Goal: Information Seeking & Learning: Learn about a topic

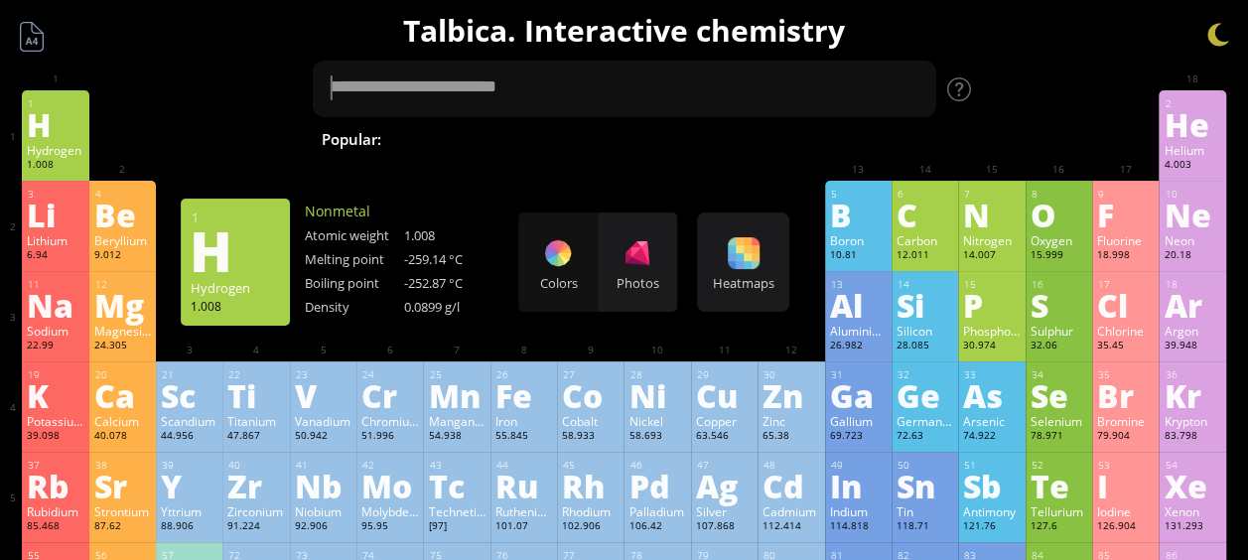
click at [73, 146] on div "Hydrogen" at bounding box center [55, 150] width 57 height 16
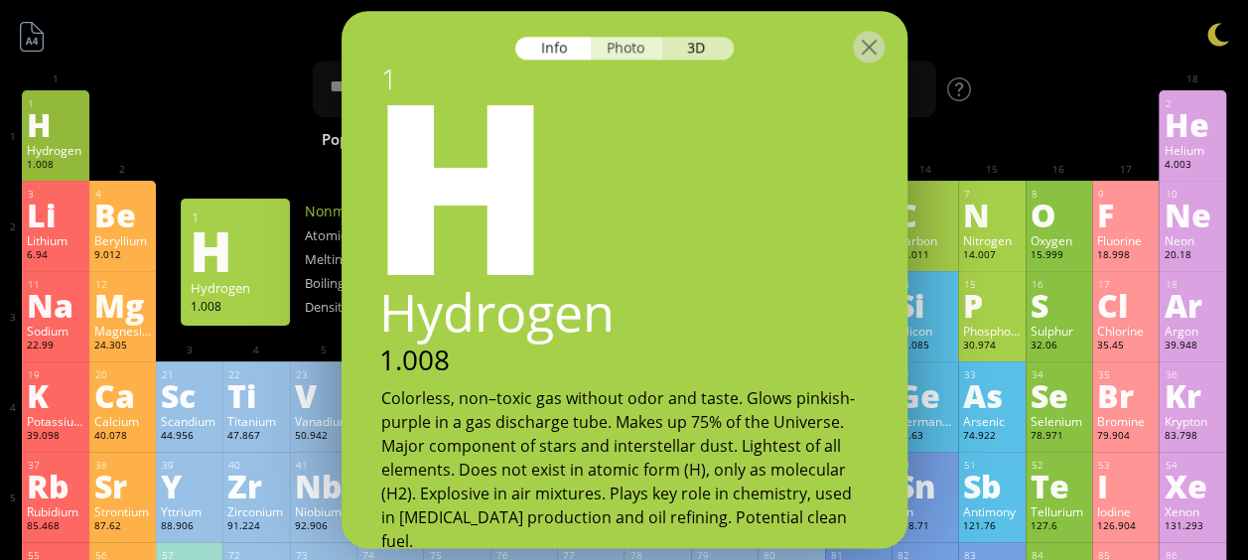
click at [621, 42] on div "Photo" at bounding box center [626, 48] width 71 height 23
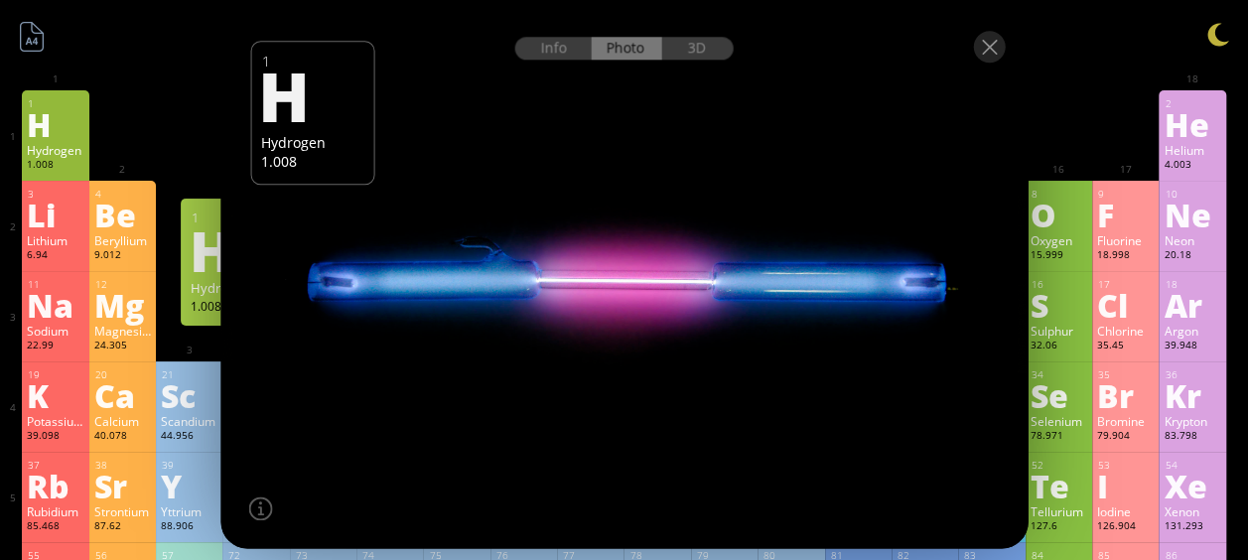
drag, startPoint x: 602, startPoint y: 269, endPoint x: 614, endPoint y: 265, distance: 12.6
click at [610, 325] on div at bounding box center [623, 280] width 815 height 543
click at [686, 46] on div "3D" at bounding box center [697, 48] width 71 height 23
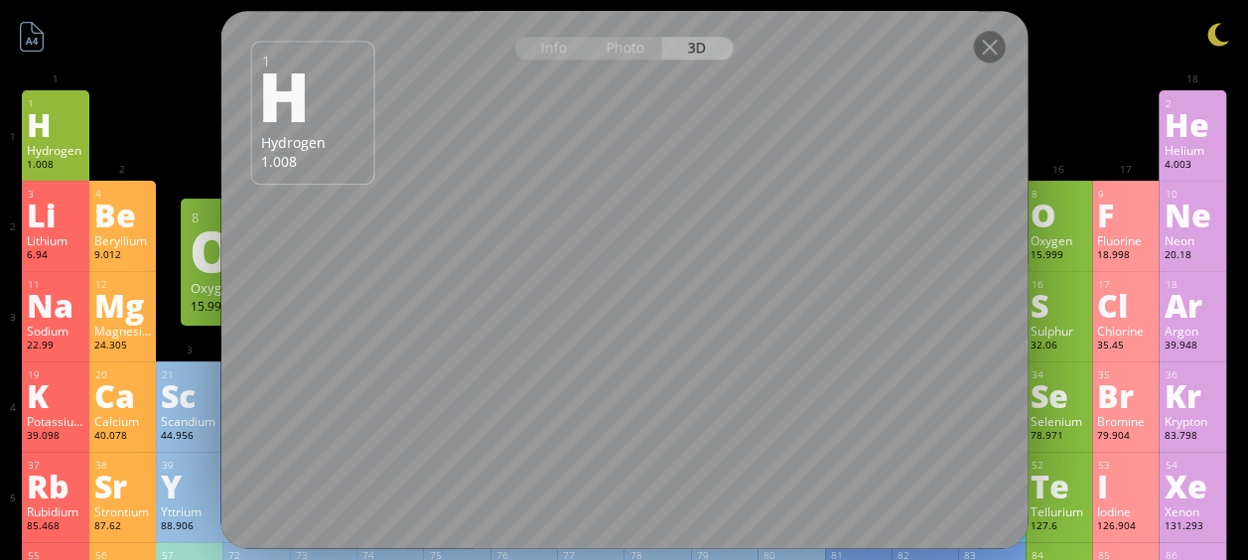
click at [1064, 218] on div "O" at bounding box center [1059, 215] width 57 height 32
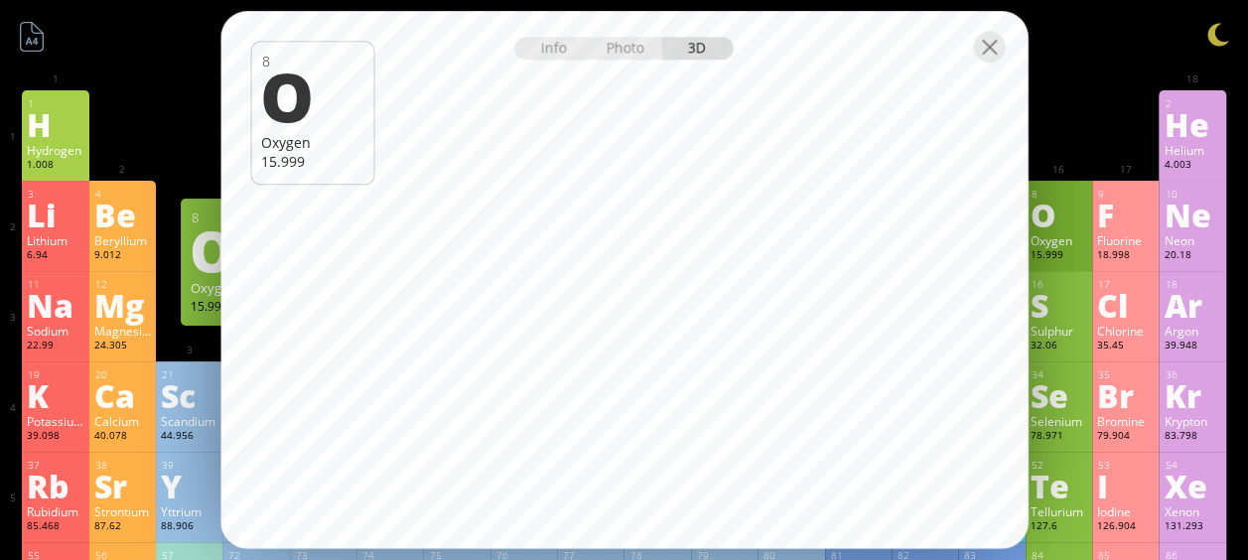
click at [610, 53] on div "Photo" at bounding box center [626, 48] width 71 height 23
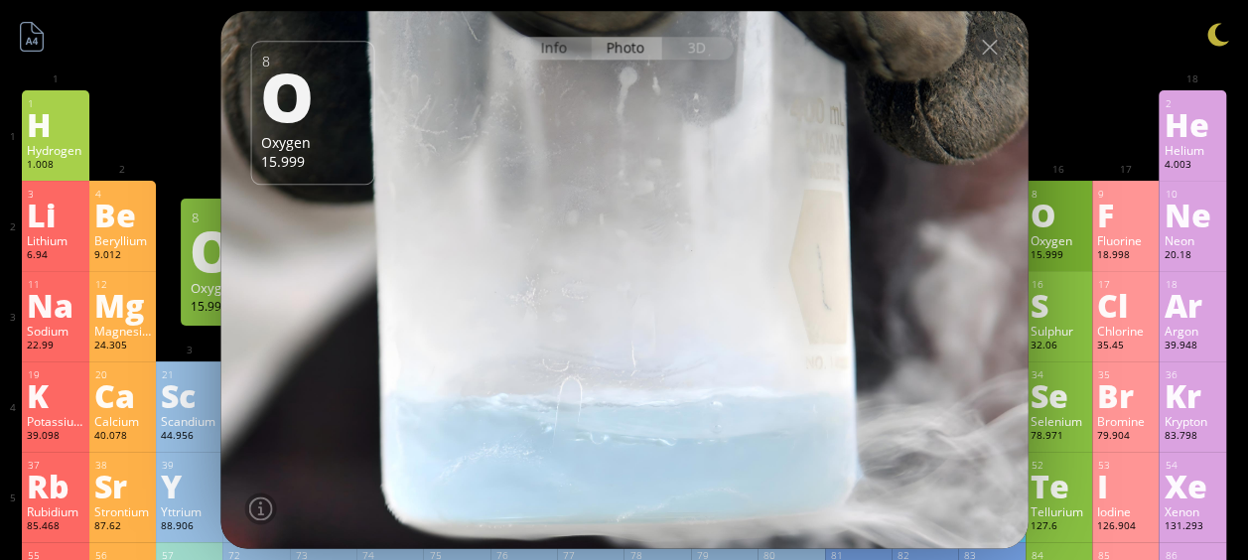
click at [558, 54] on div "Info" at bounding box center [553, 48] width 76 height 23
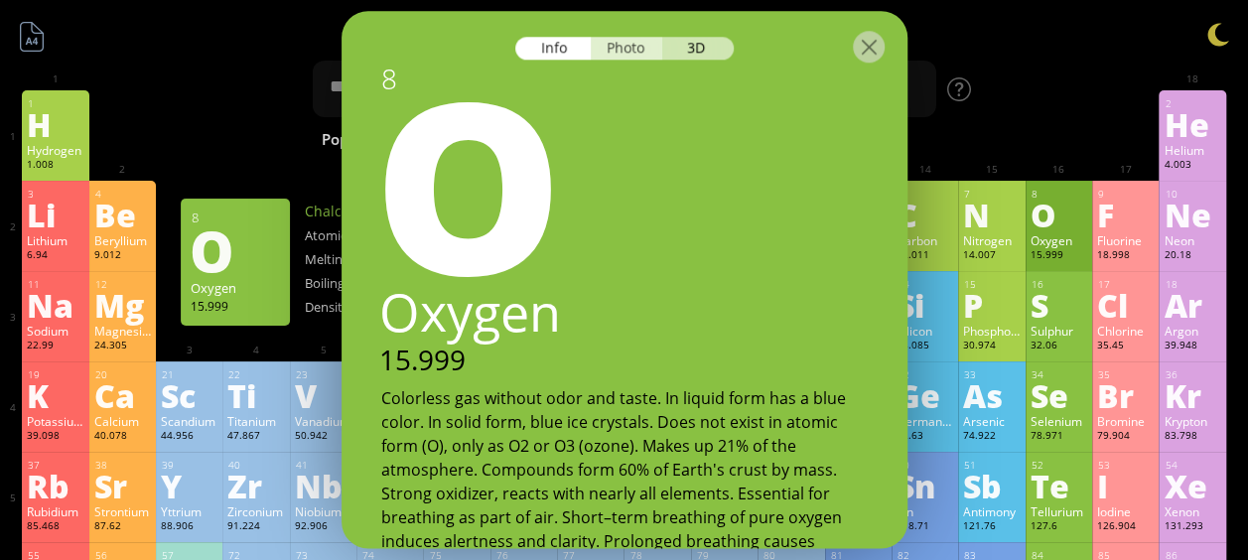
click at [627, 45] on div "Photo" at bounding box center [626, 48] width 71 height 23
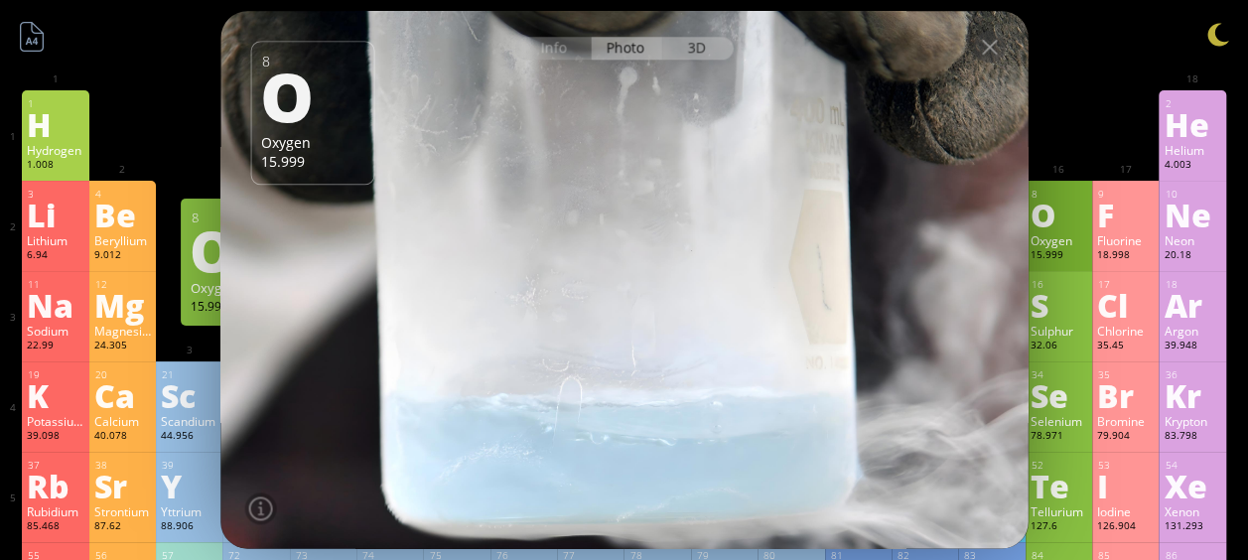
click at [697, 47] on div "3D" at bounding box center [697, 48] width 71 height 23
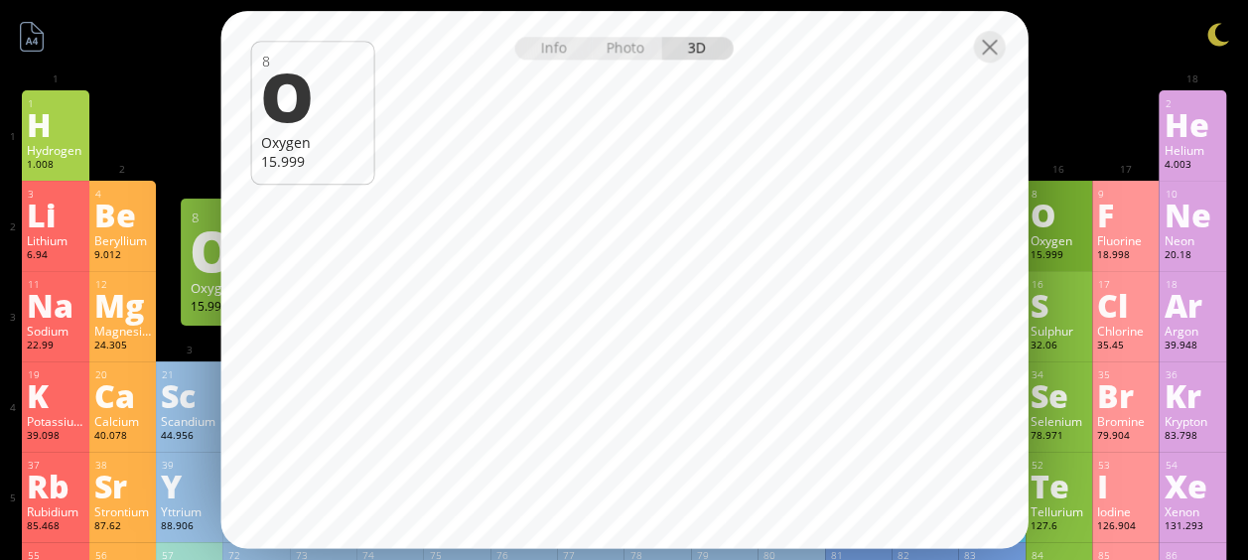
click at [992, 57] on div at bounding box center [989, 47] width 32 height 32
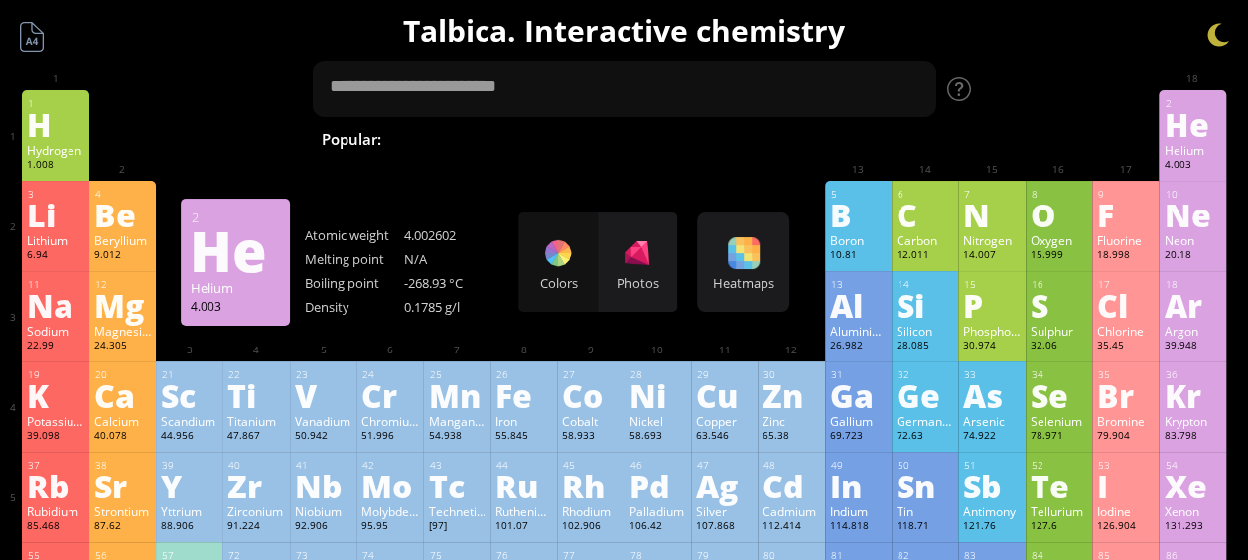
click at [1201, 129] on div "He" at bounding box center [1192, 124] width 57 height 32
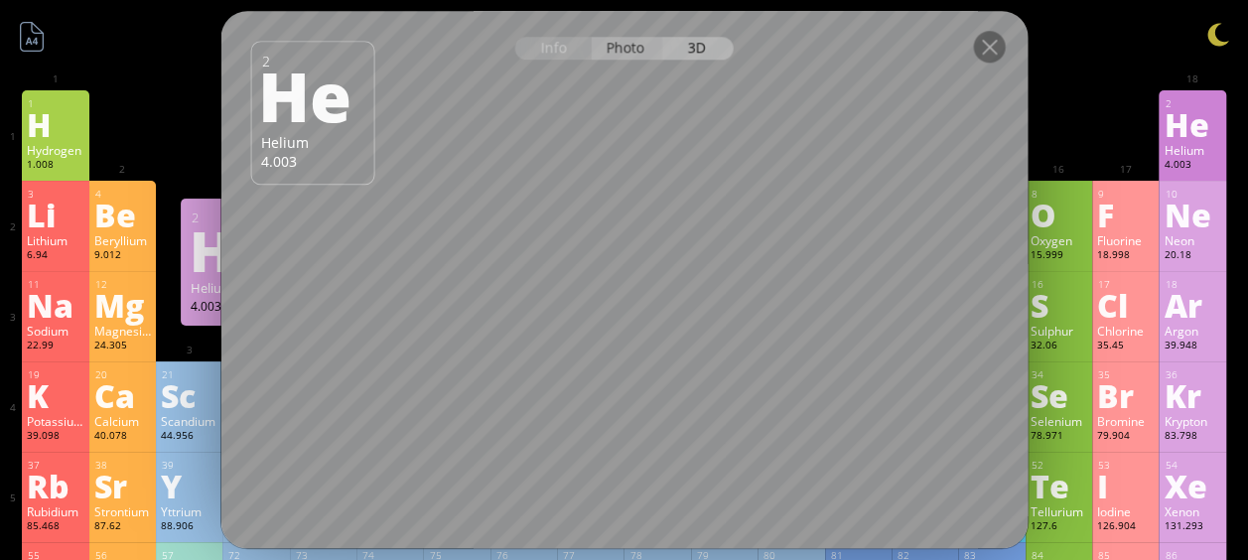
click at [614, 52] on div "Photo" at bounding box center [626, 48] width 71 height 23
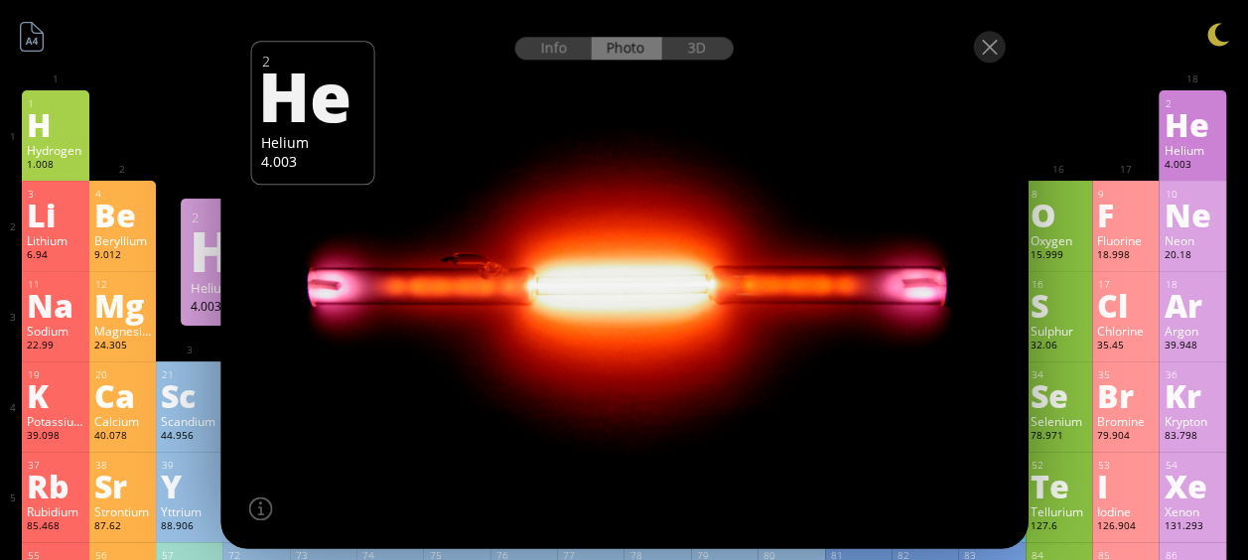
drag, startPoint x: 469, startPoint y: 258, endPoint x: 589, endPoint y: 232, distance: 122.9
click at [560, 252] on div at bounding box center [623, 280] width 815 height 543
click at [572, 42] on div "Info" at bounding box center [553, 48] width 76 height 23
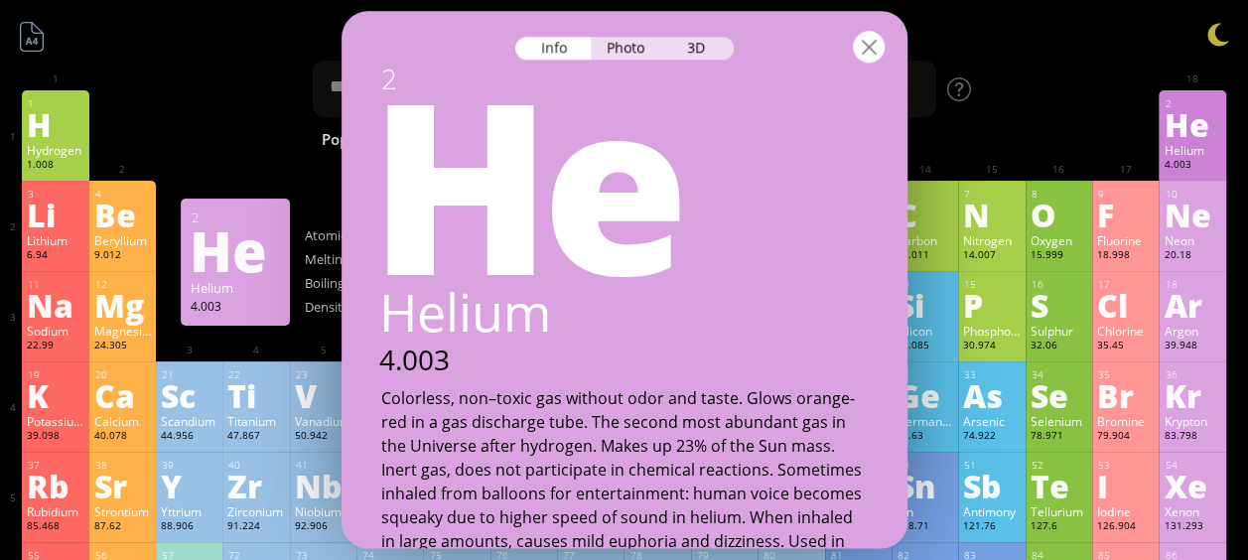
click at [865, 38] on div at bounding box center [869, 47] width 32 height 32
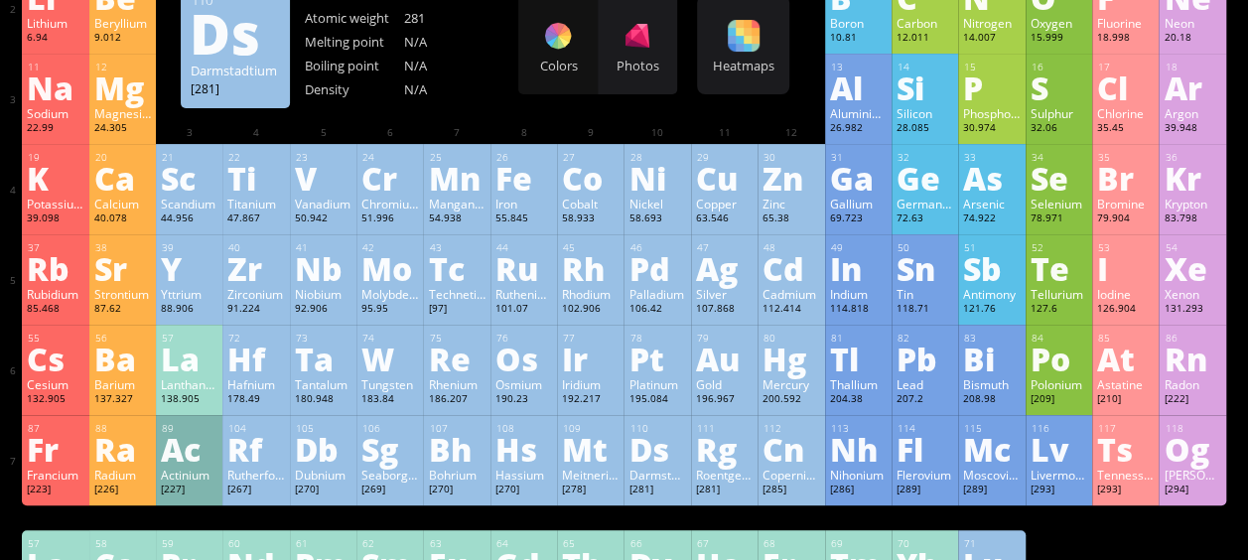
scroll to position [199, 0]
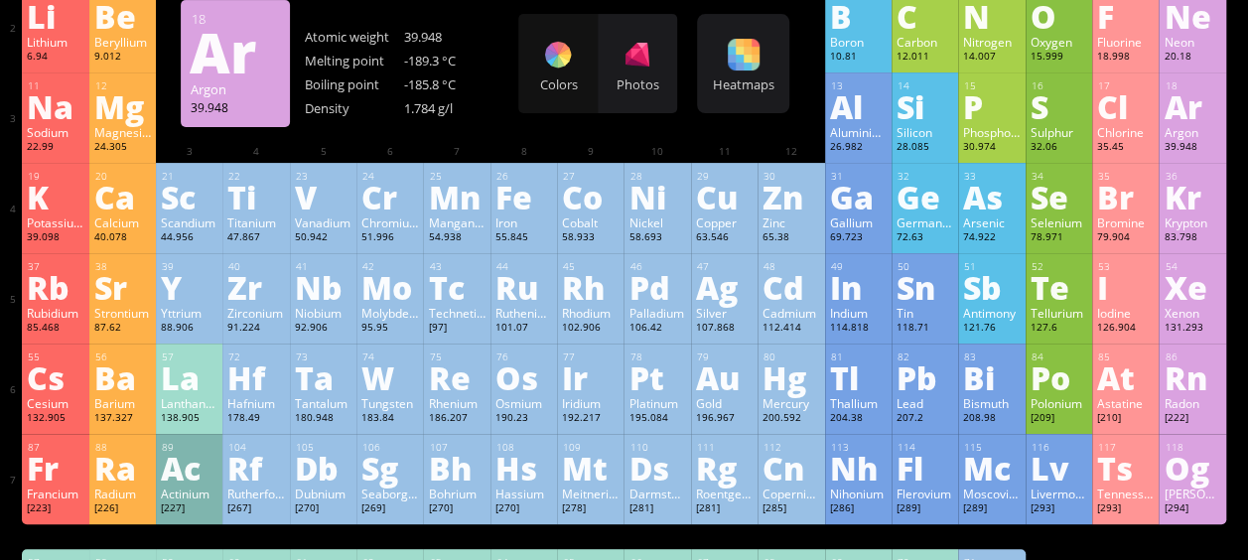
click at [1211, 122] on div "Ar" at bounding box center [1192, 106] width 57 height 32
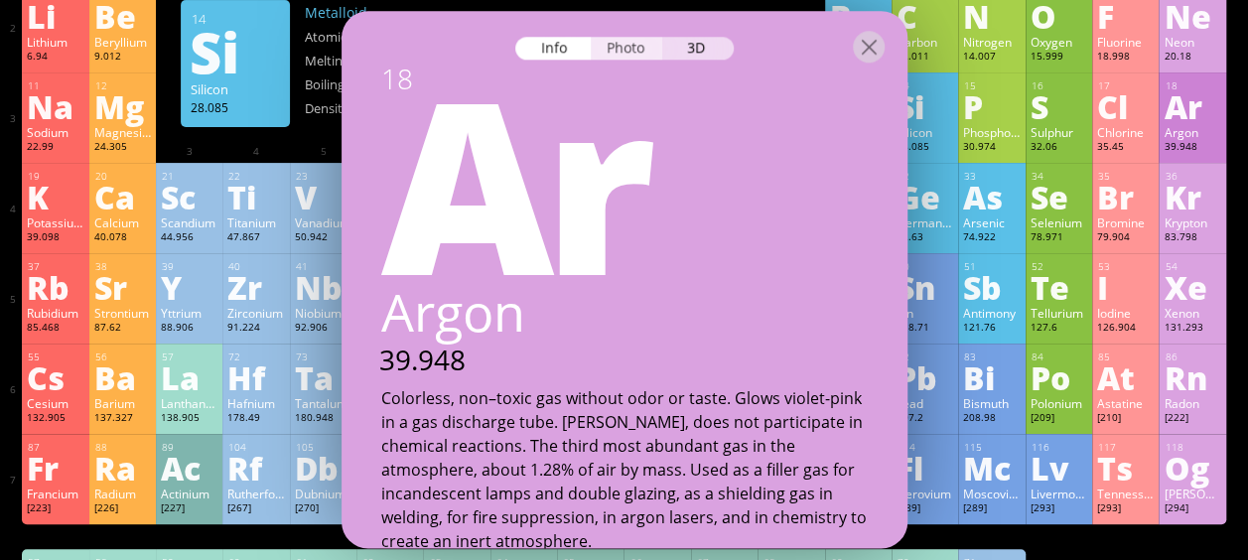
click at [615, 43] on div "Photo" at bounding box center [626, 48] width 71 height 23
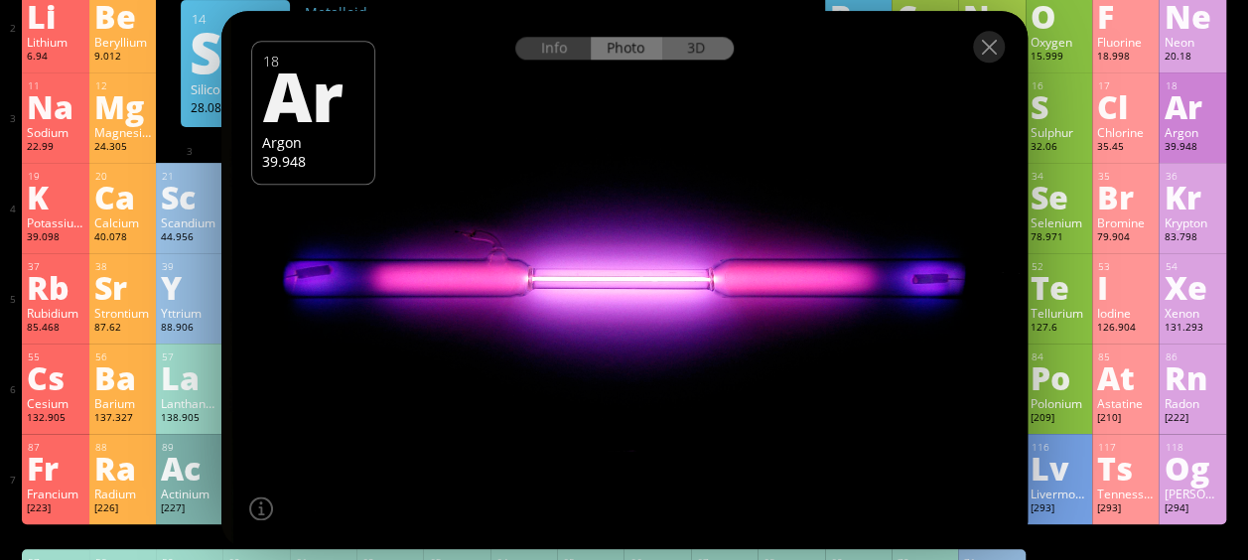
click at [715, 48] on div "3D" at bounding box center [697, 48] width 71 height 23
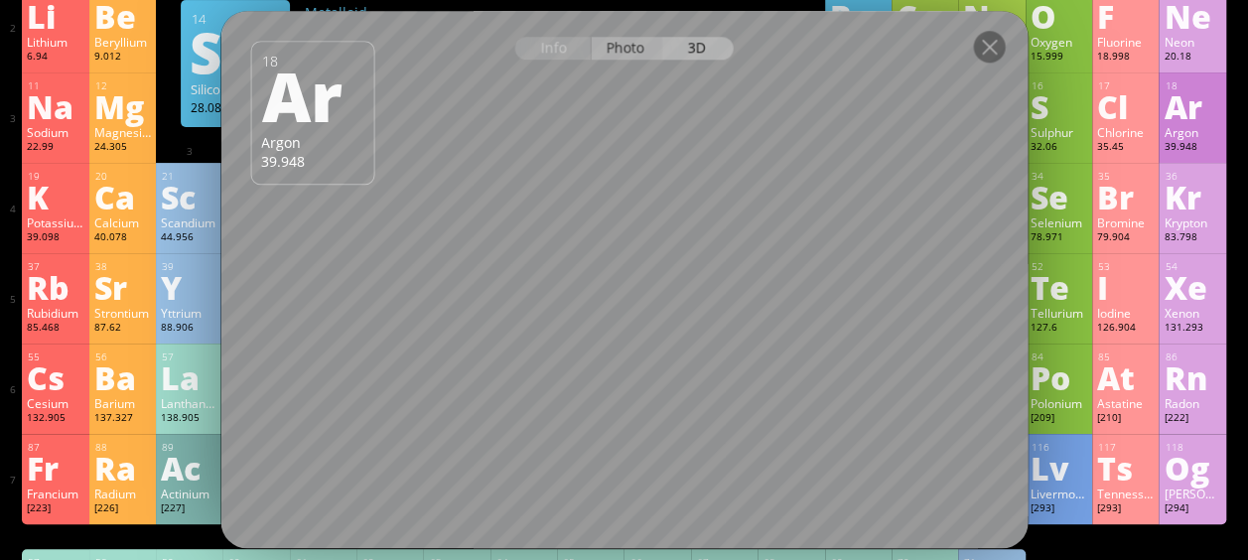
click at [616, 45] on div "Photo" at bounding box center [626, 48] width 71 height 23
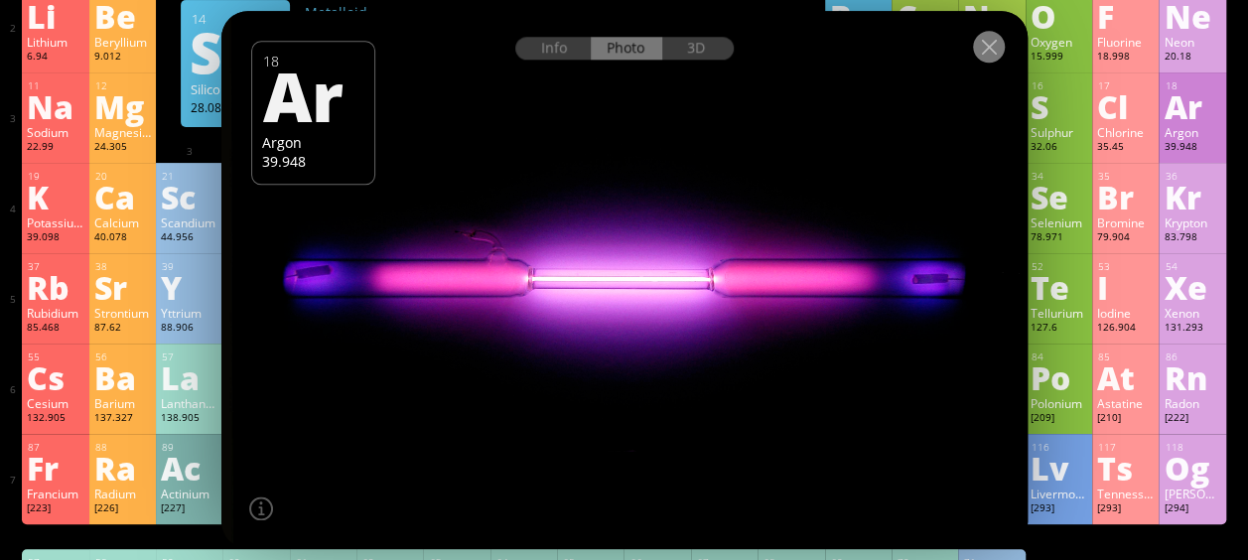
click at [985, 48] on div at bounding box center [989, 47] width 32 height 32
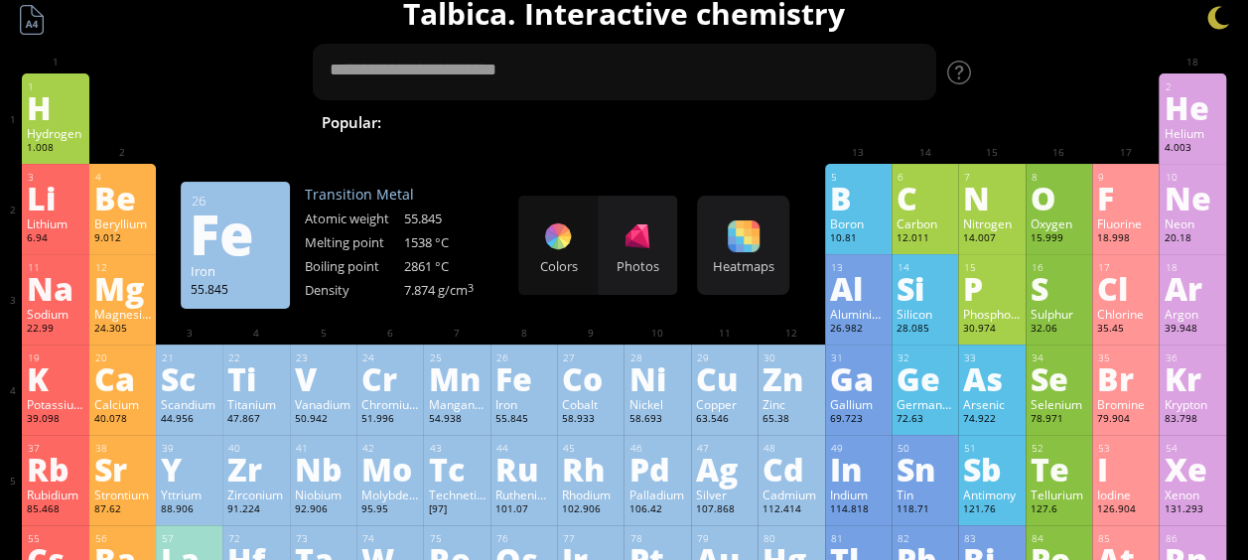
scroll to position [0, 0]
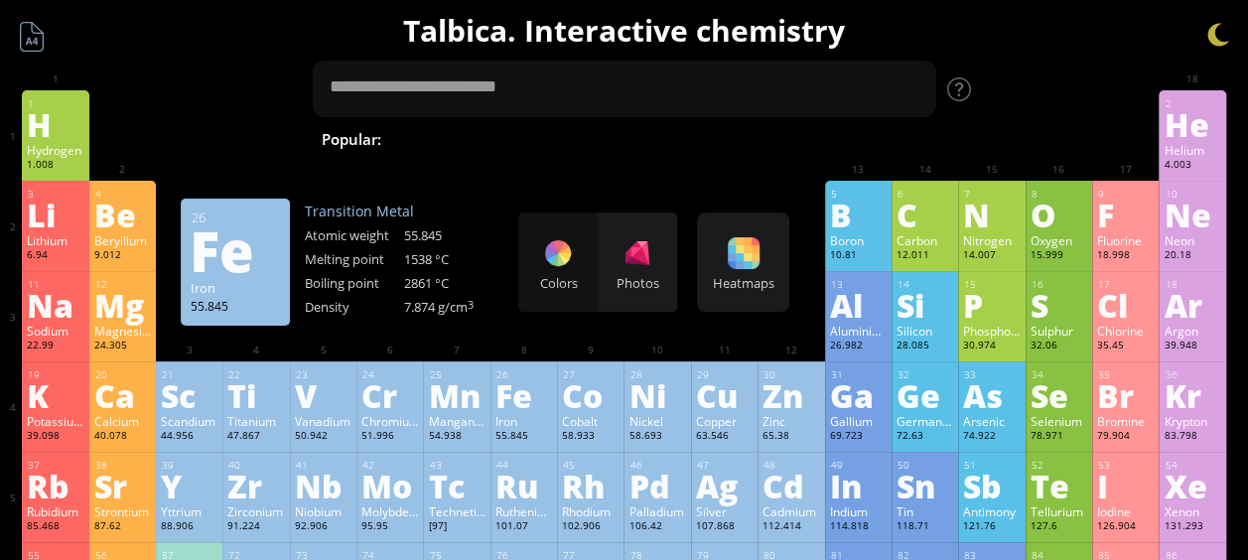
click at [1184, 139] on span "Fe + O 2" at bounding box center [1222, 139] width 77 height 24
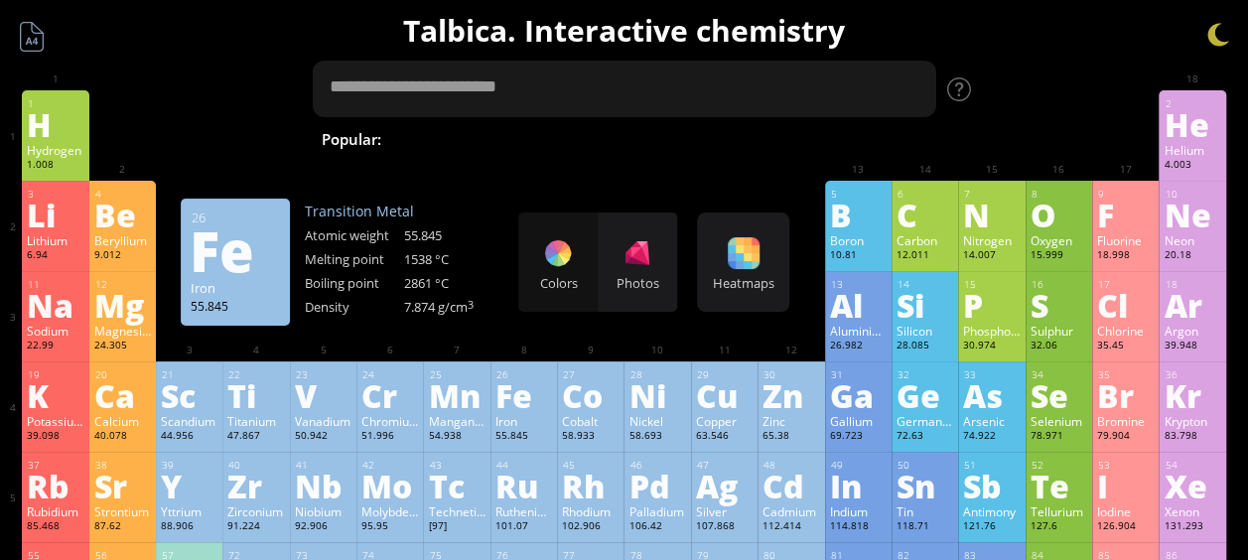
type textarea "*******"
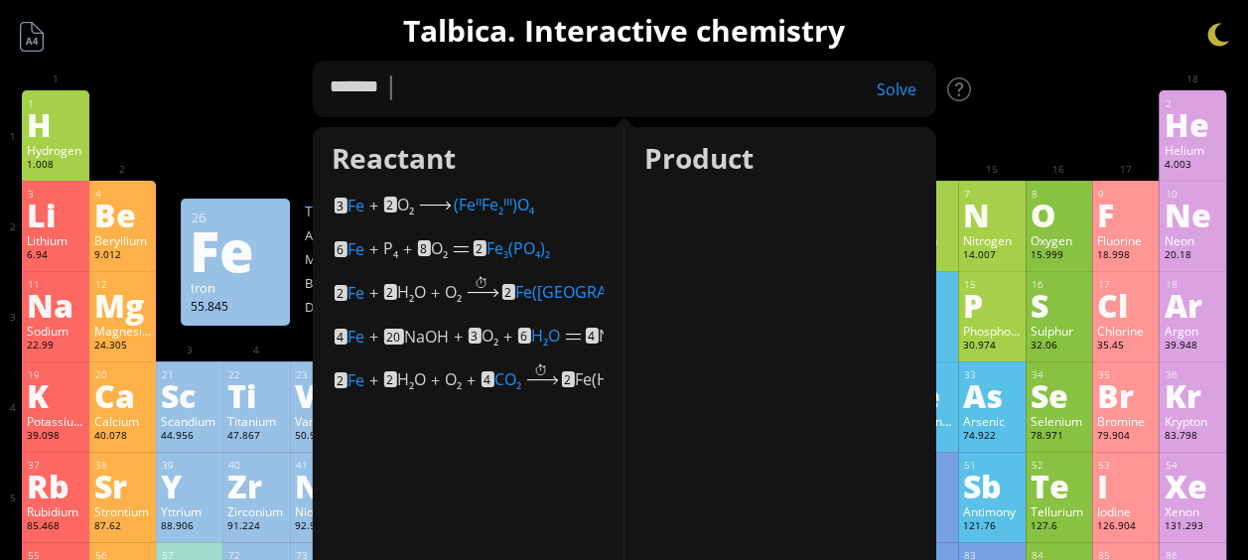
click at [909, 91] on div "Solve" at bounding box center [886, 89] width 99 height 22
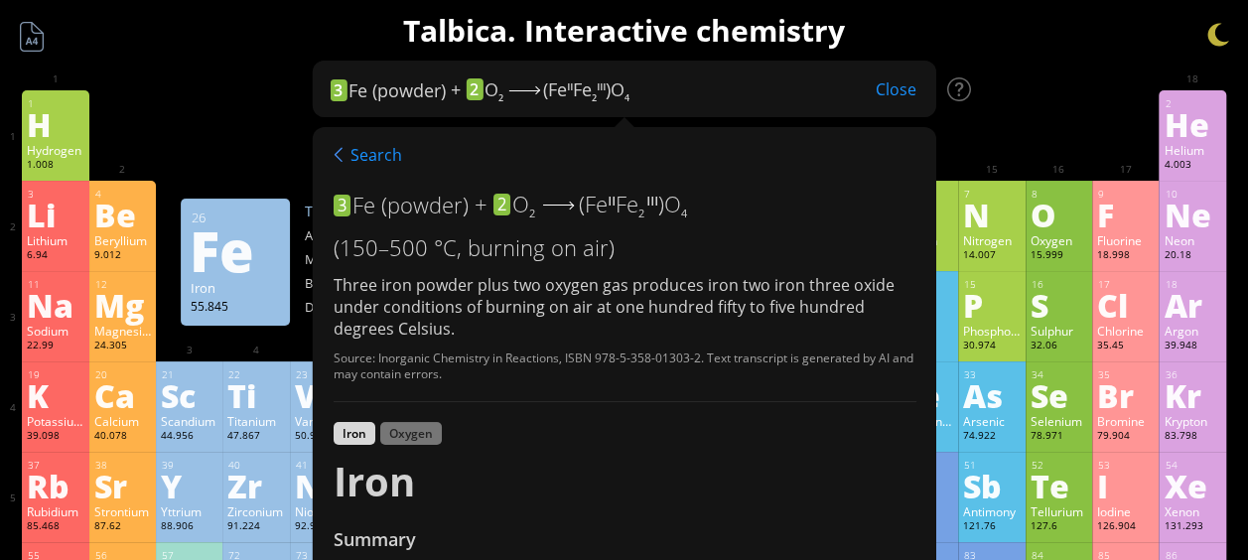
click at [903, 81] on div "Close" at bounding box center [896, 89] width 80 height 26
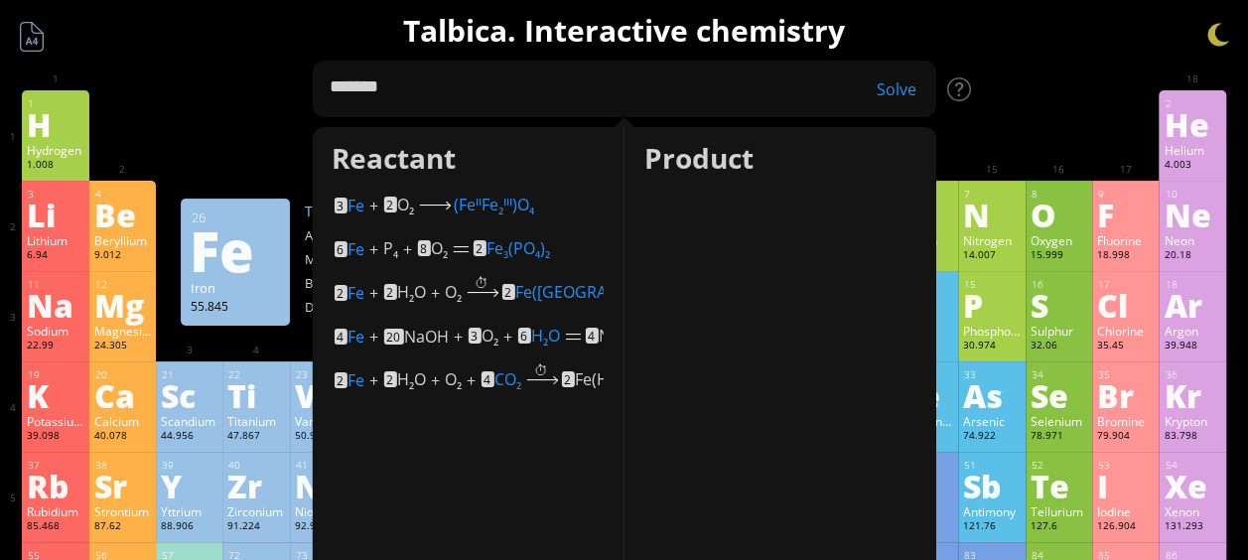
click at [1033, 127] on div "1 H Hydrogen 1.008 −1, +1 −1, +1 -259.14 °C -252.87 °C 0.0899 g/l 1s 1 2 He Hel…" at bounding box center [623, 135] width 1203 height 90
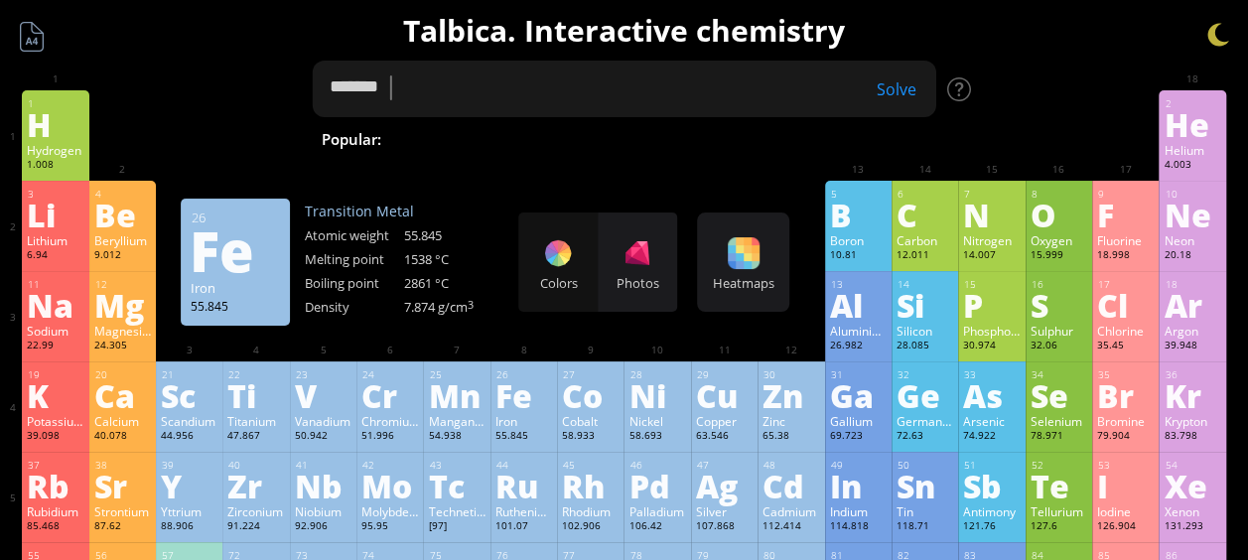
drag, startPoint x: 462, startPoint y: 75, endPoint x: 226, endPoint y: 91, distance: 235.9
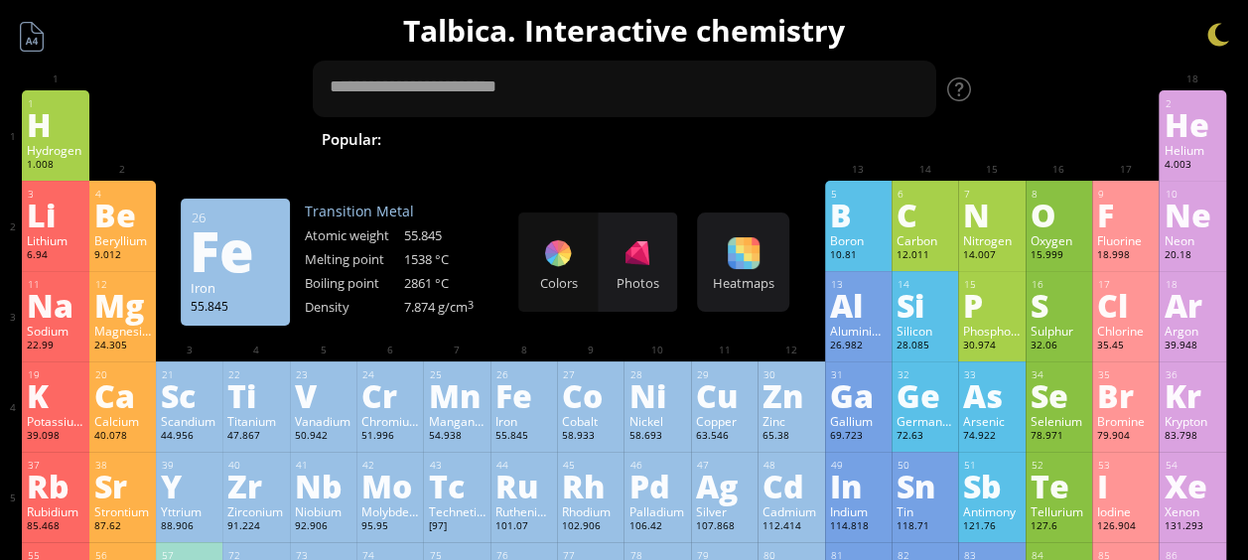
drag, startPoint x: 502, startPoint y: 133, endPoint x: 1029, endPoint y: 155, distance: 526.7
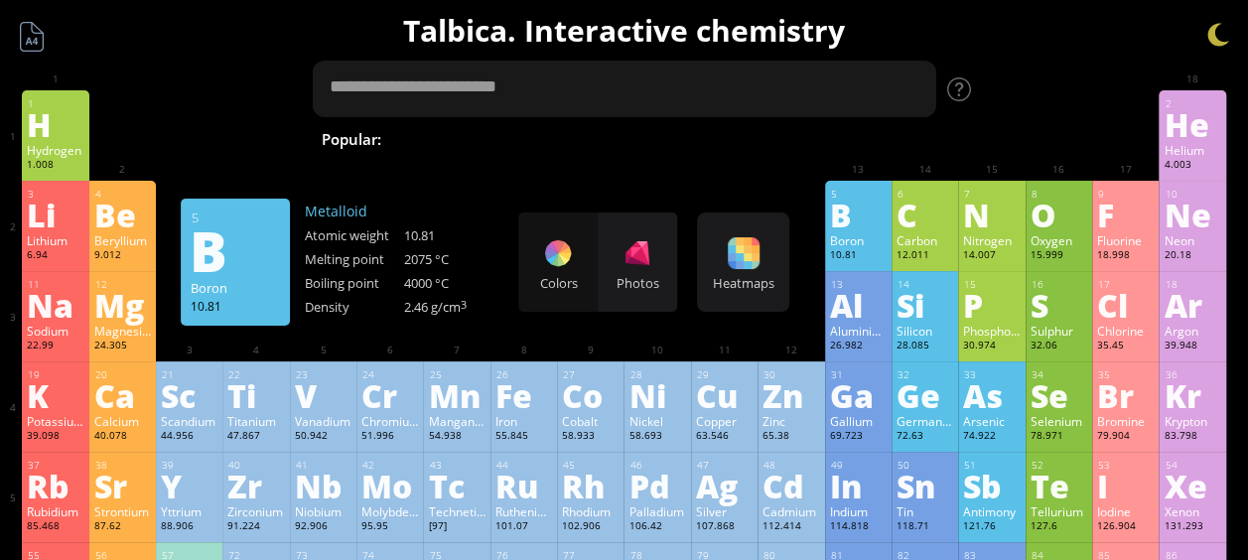
click at [477, 95] on textarea at bounding box center [624, 89] width 625 height 57
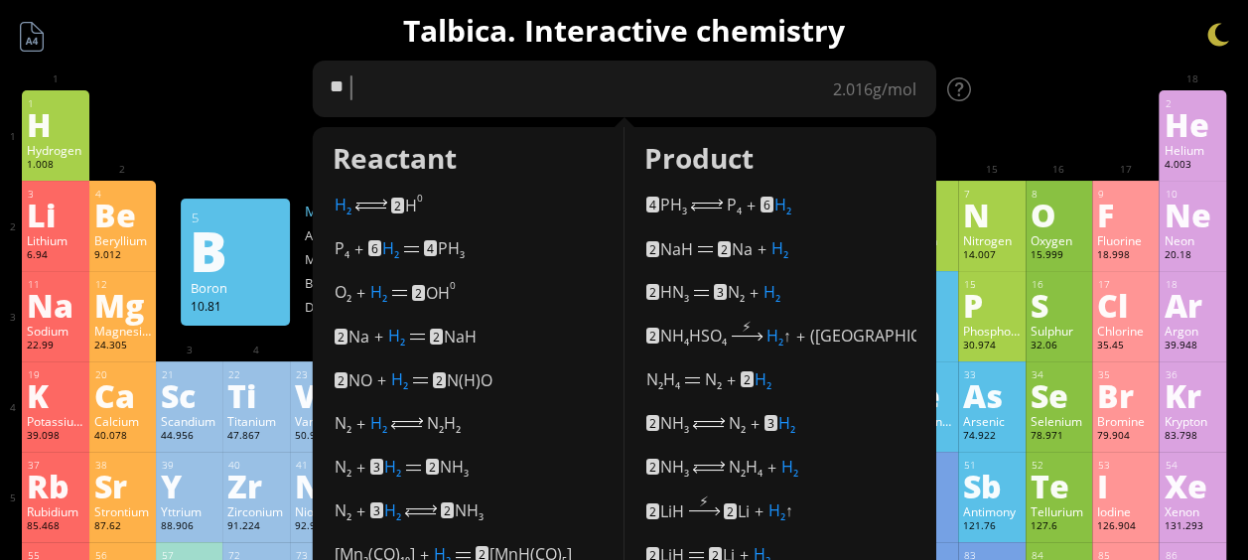
type textarea "***"
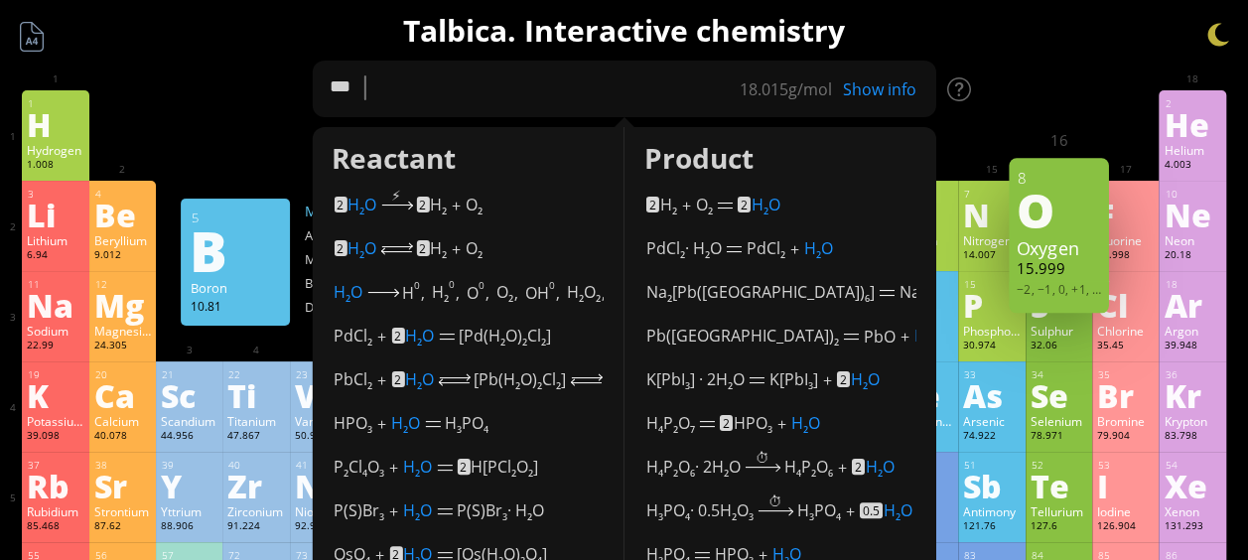
click at [910, 84] on div "Show info" at bounding box center [886, 89] width 99 height 22
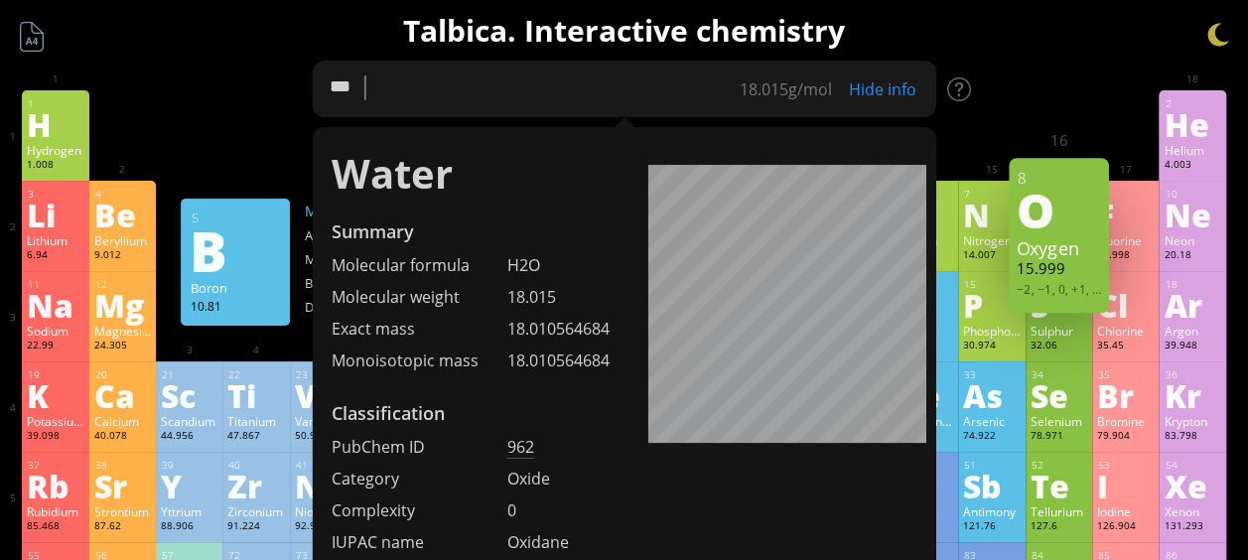
click at [618, 243] on div "Water Summary Molecular formula H2O Molecular weight 18.015 Exact mass 18.01056…" at bounding box center [624, 370] width 625 height 487
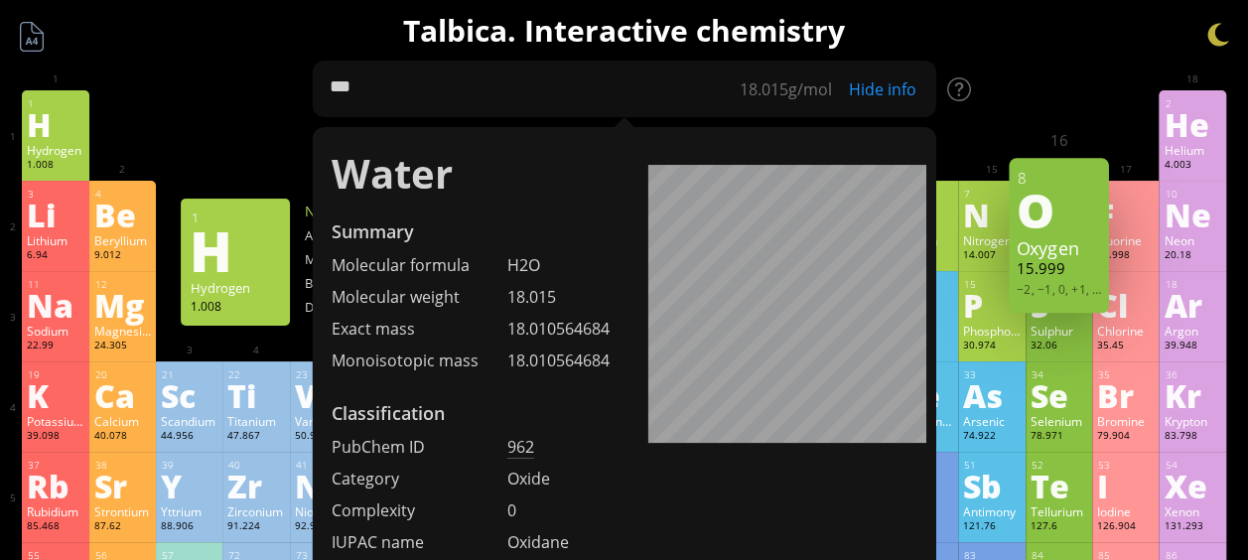
click at [891, 86] on div "Hide info" at bounding box center [886, 89] width 99 height 22
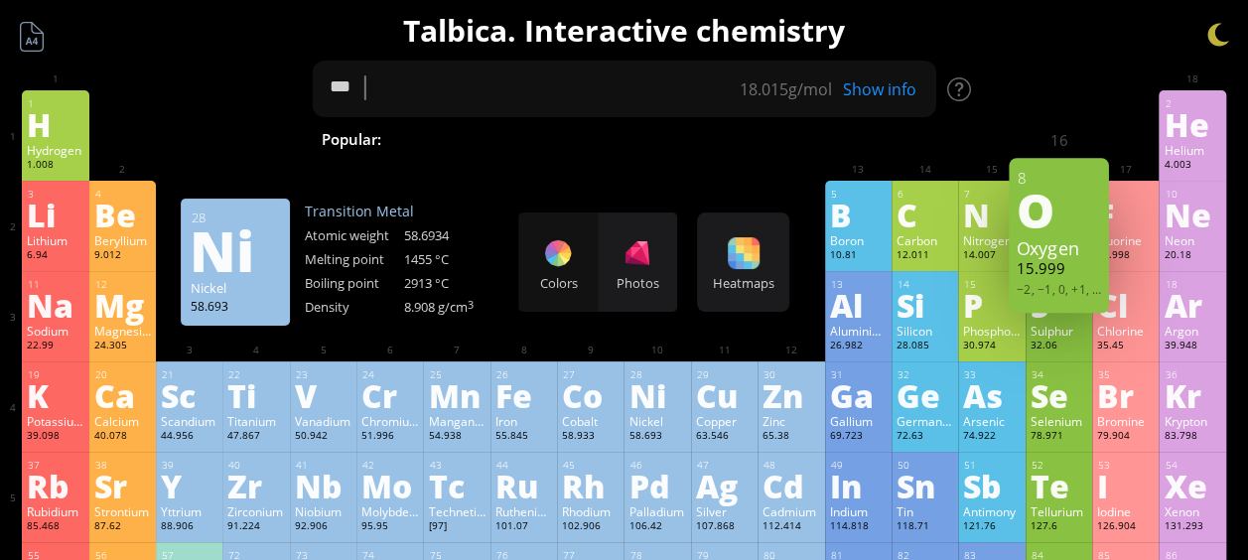
click at [555, 248] on div "Colors Photos" at bounding box center [597, 261] width 159 height 99
click at [641, 251] on div at bounding box center [638, 253] width 32 height 32
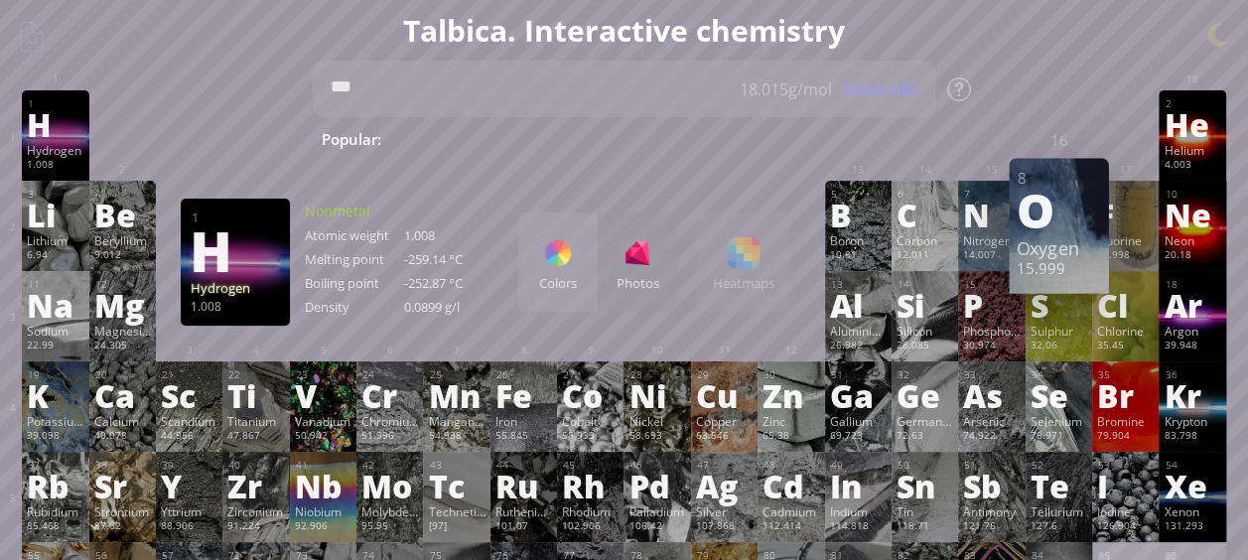
click at [755, 264] on div "Colors Photos Heatmaps Heatmaps Normal mode Melting point Boiling point Density…" at bounding box center [653, 261] width 271 height 99
click at [645, 256] on div "Colors Photos" at bounding box center [597, 261] width 159 height 99
click at [757, 252] on div "Colors Photos Heatmaps Heatmaps Normal mode Melting point Boiling point Density…" at bounding box center [653, 261] width 271 height 99
click at [572, 248] on div at bounding box center [558, 253] width 32 height 32
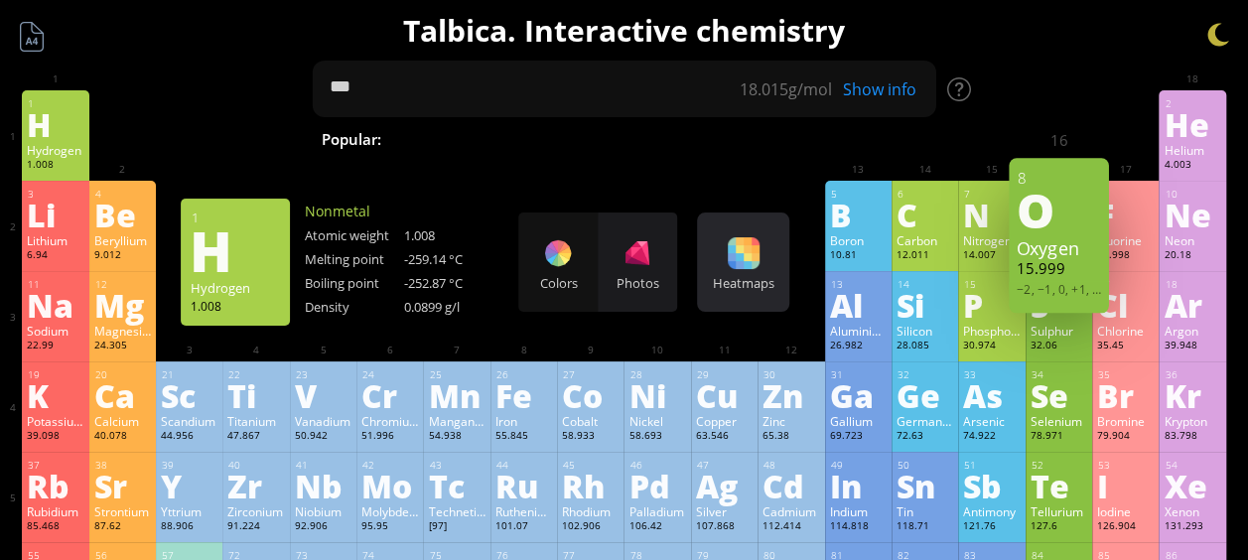
click at [760, 253] on div at bounding box center [744, 253] width 32 height 32
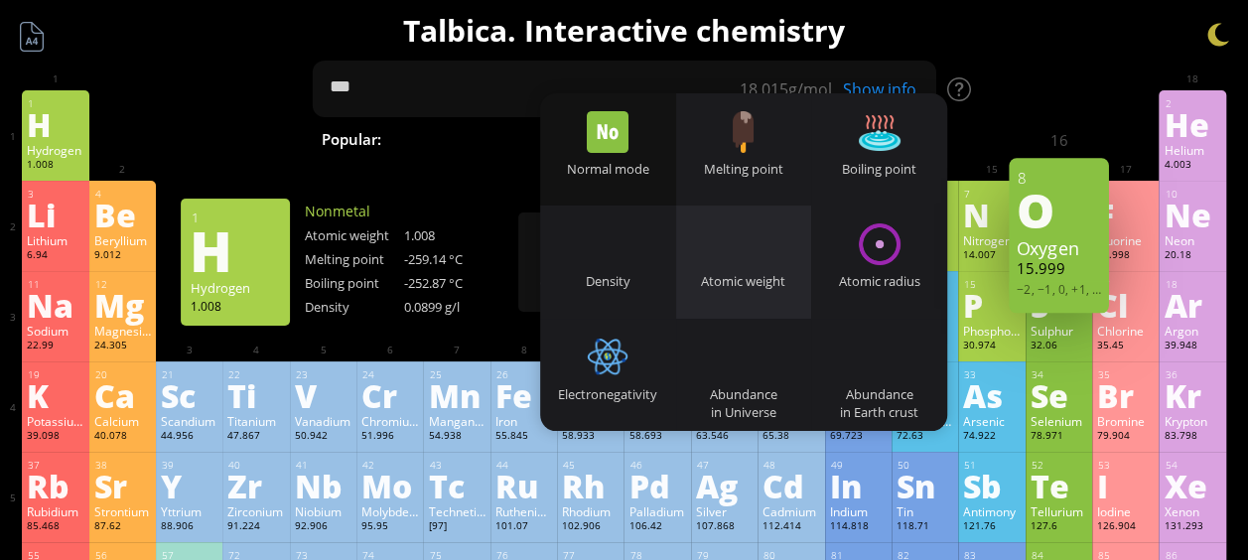
click at [765, 230] on div at bounding box center [744, 244] width 42 height 42
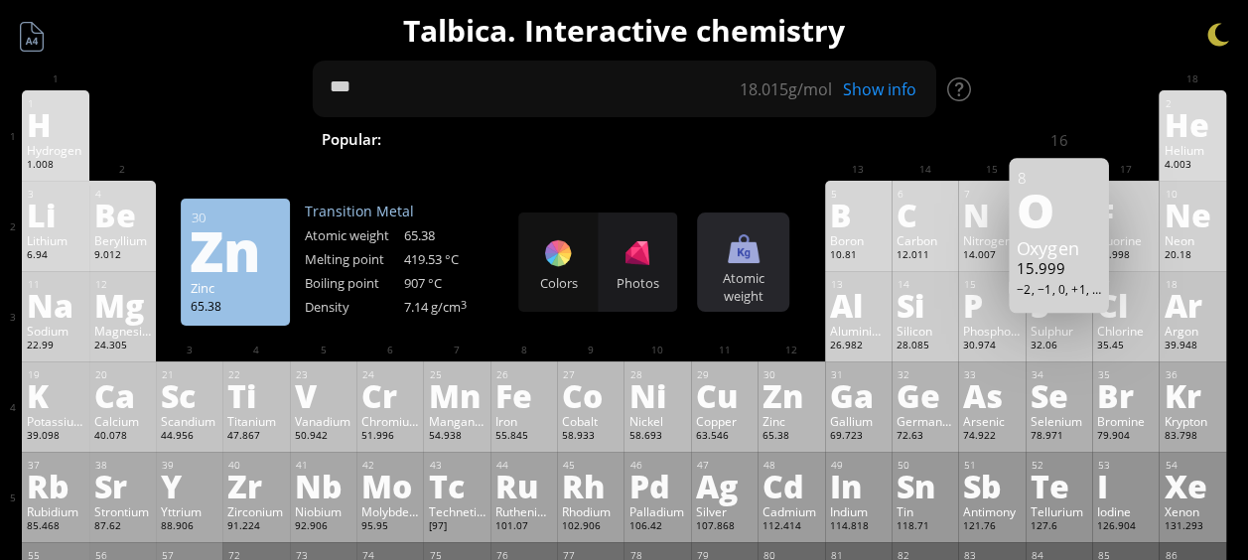
click at [765, 266] on div "Atomic weight Heatmaps Normal mode Melting point Boiling point Density Atomic w…" at bounding box center [743, 261] width 92 height 99
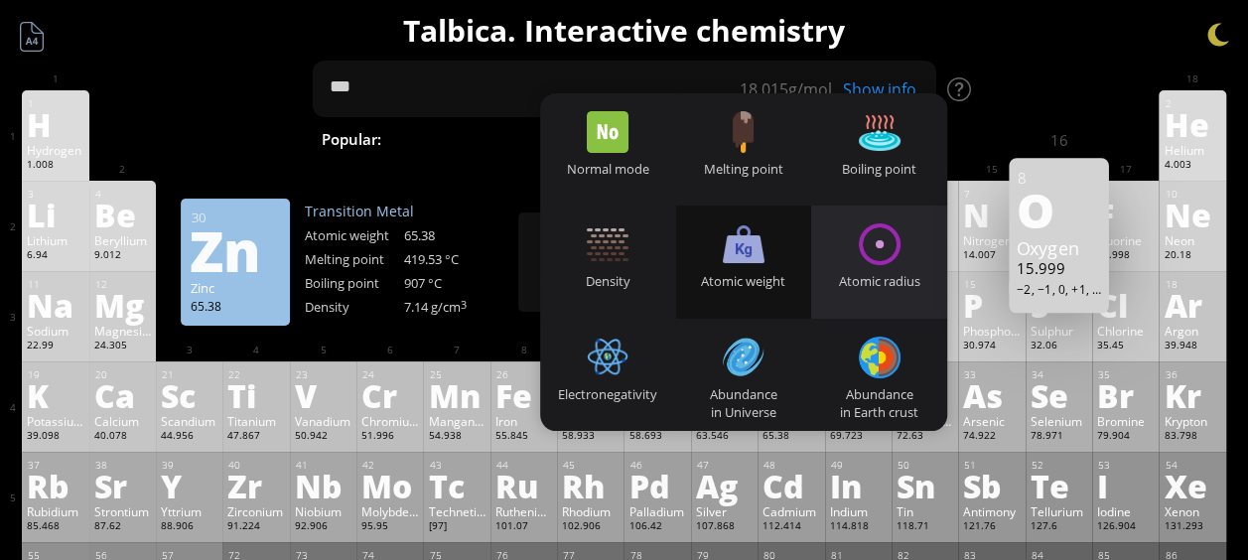
click at [887, 270] on div "Atomic radius" at bounding box center [879, 262] width 136 height 112
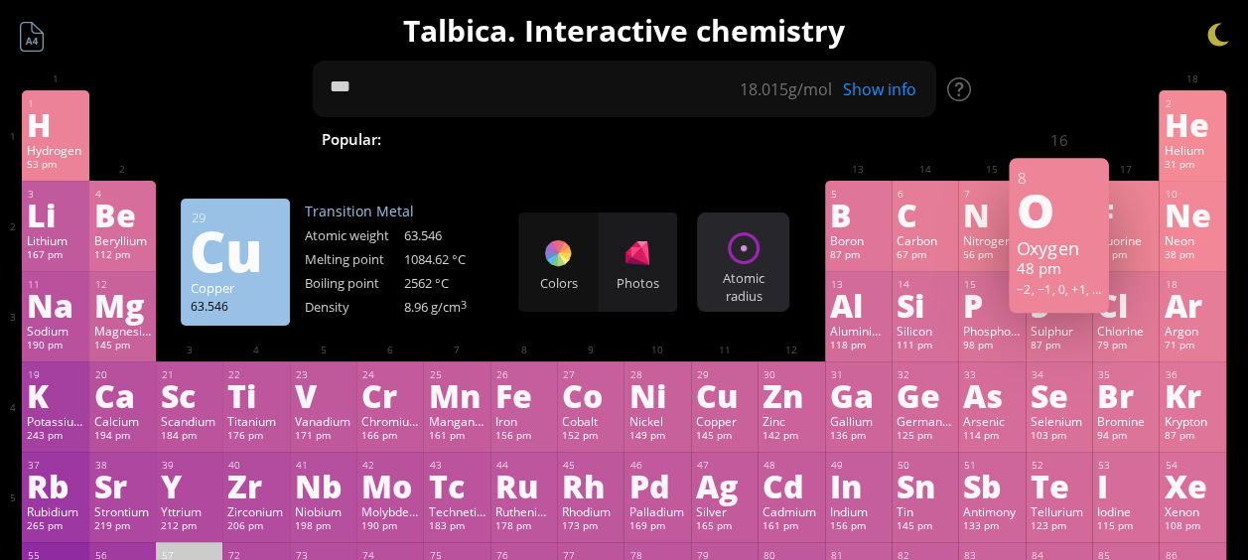
click at [754, 286] on div "Atomic radius" at bounding box center [743, 287] width 82 height 36
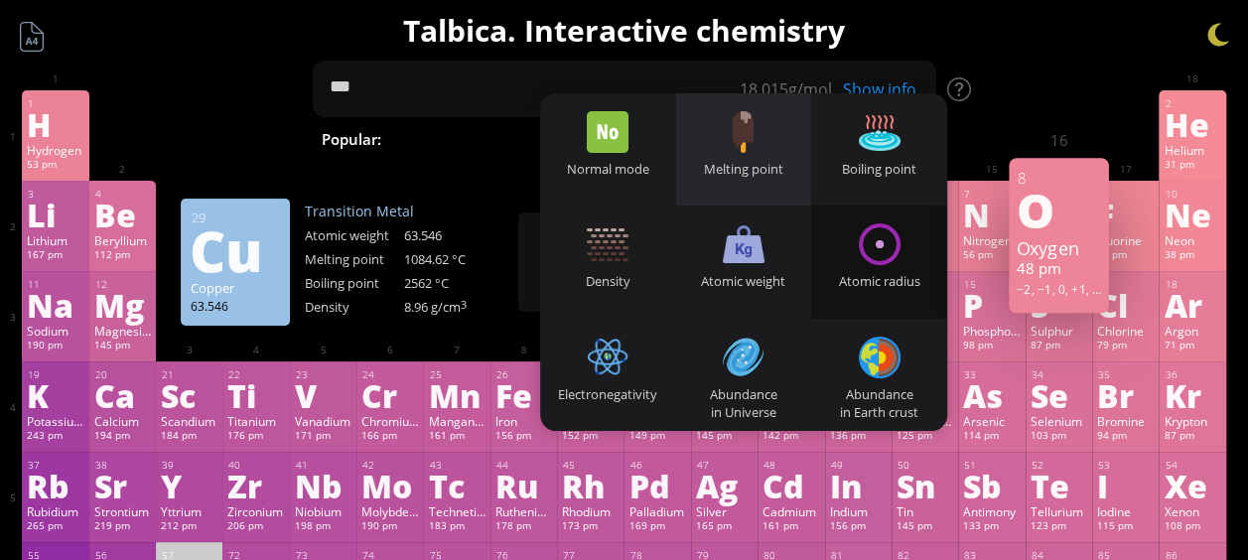
click at [748, 146] on div at bounding box center [744, 132] width 42 height 42
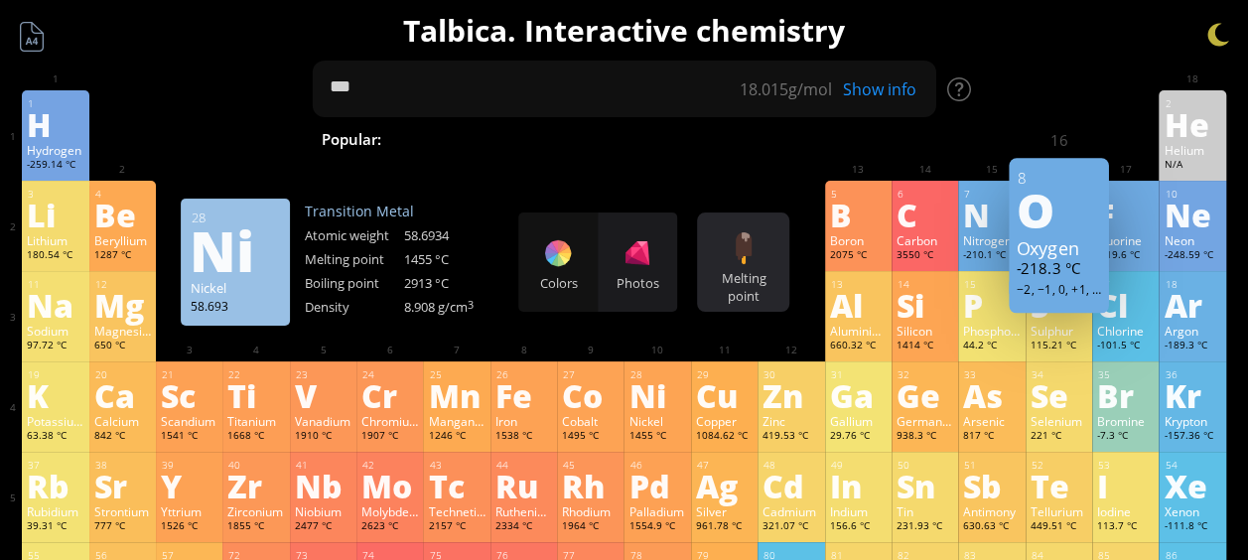
click at [757, 260] on div at bounding box center [744, 248] width 32 height 32
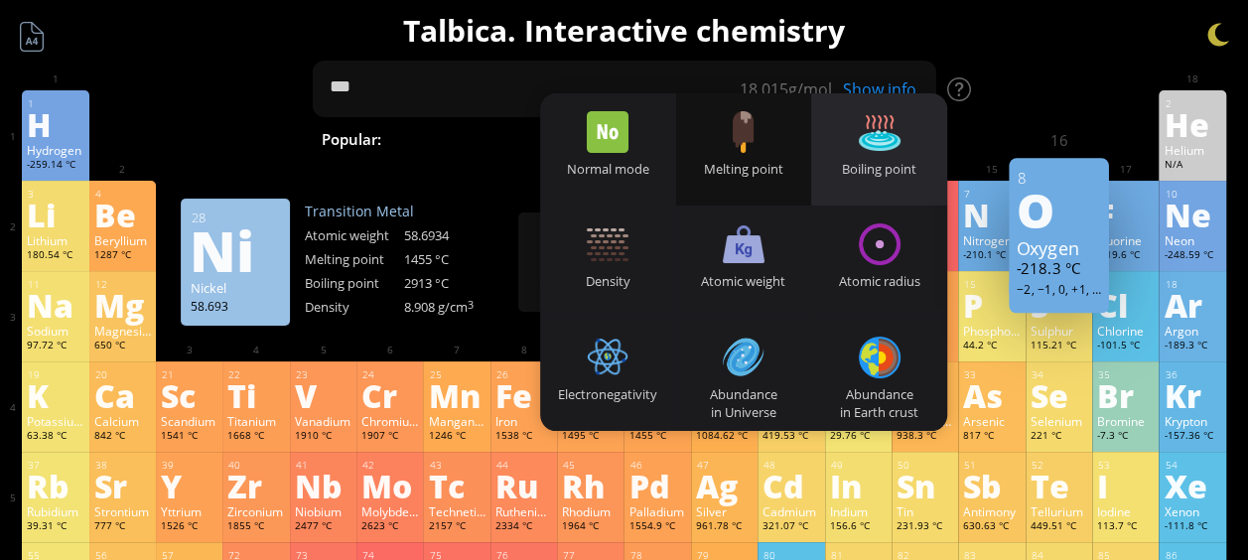
click at [857, 154] on div "Boiling point" at bounding box center [879, 149] width 136 height 112
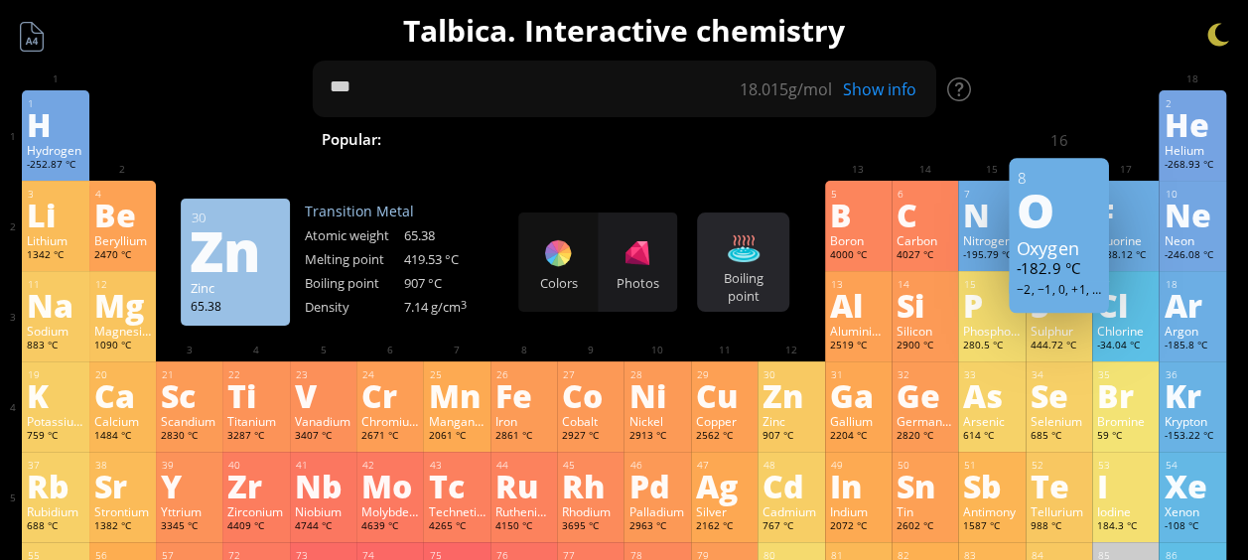
click at [749, 252] on div at bounding box center [744, 248] width 32 height 32
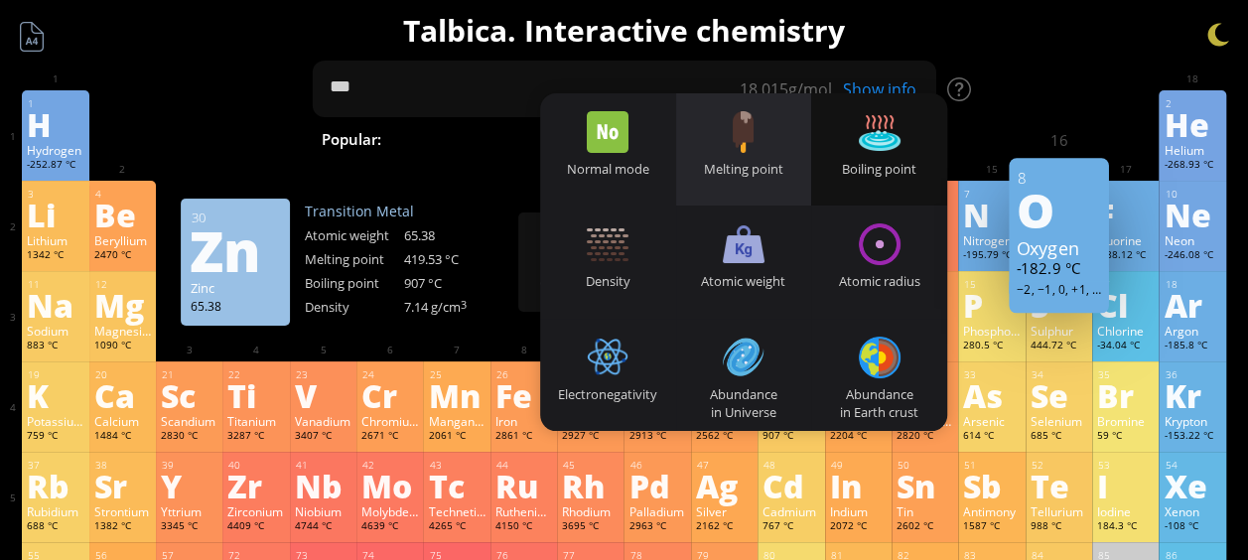
click at [760, 157] on div "Melting point" at bounding box center [744, 149] width 136 height 112
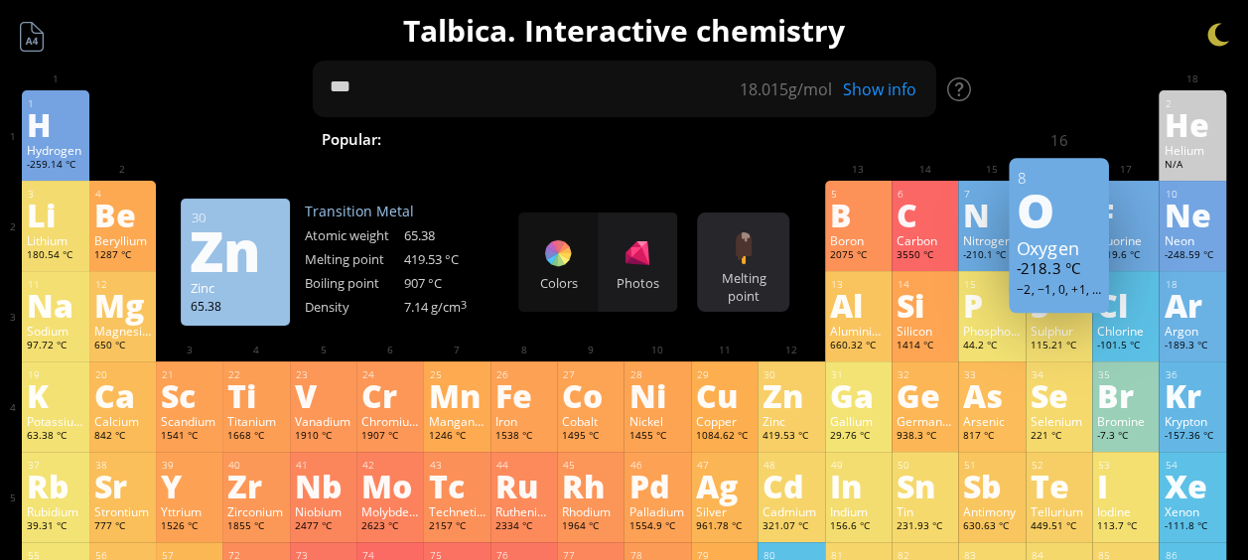
click at [760, 258] on div at bounding box center [744, 248] width 32 height 32
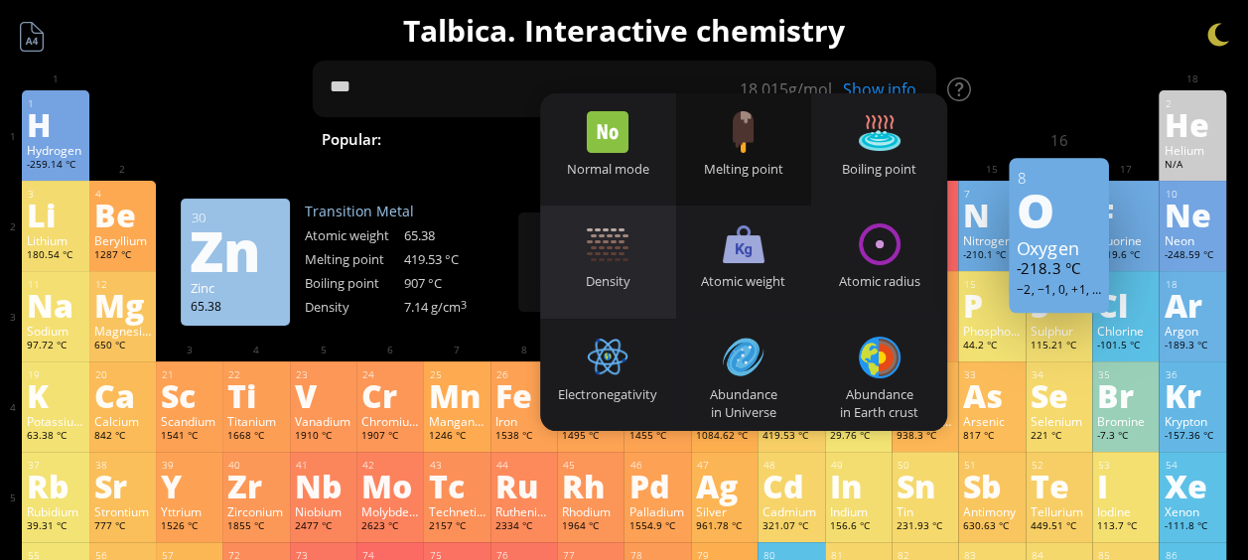
click at [647, 233] on div "Density" at bounding box center [608, 262] width 136 height 112
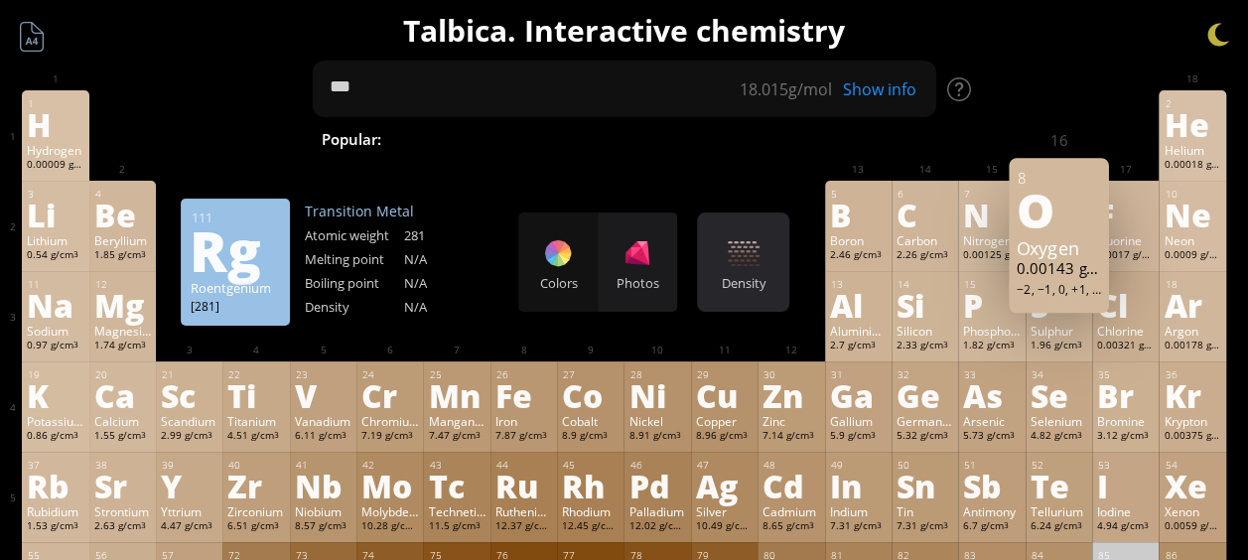
click at [721, 266] on div "Density Heatmaps Normal mode Melting point Boiling point Density Atomic weight …" at bounding box center [743, 261] width 92 height 99
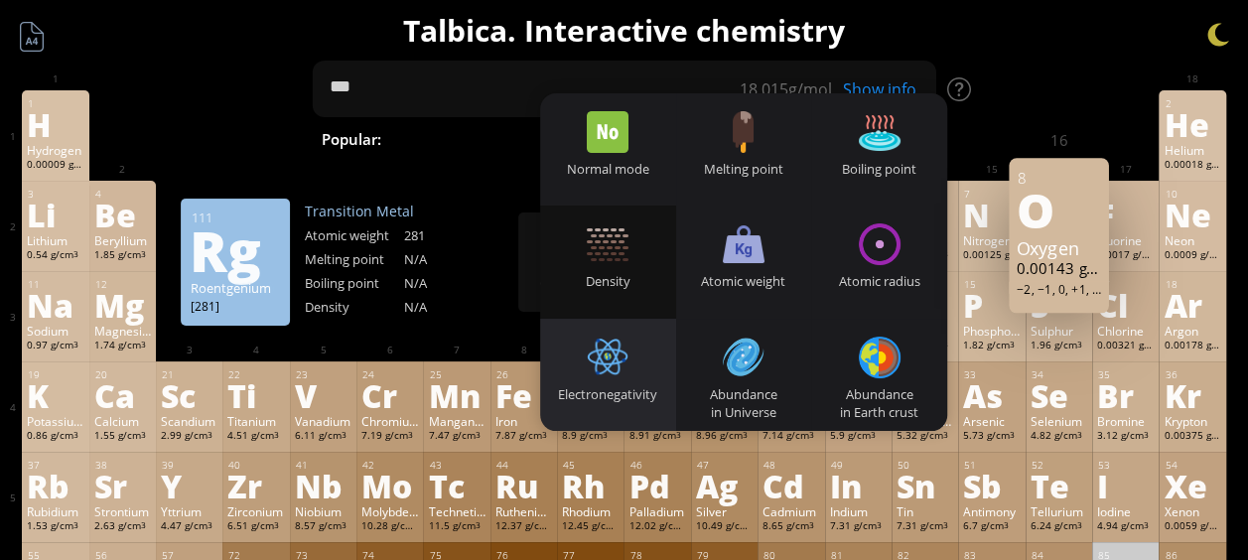
click at [662, 340] on div "Electronegativity" at bounding box center [608, 375] width 136 height 112
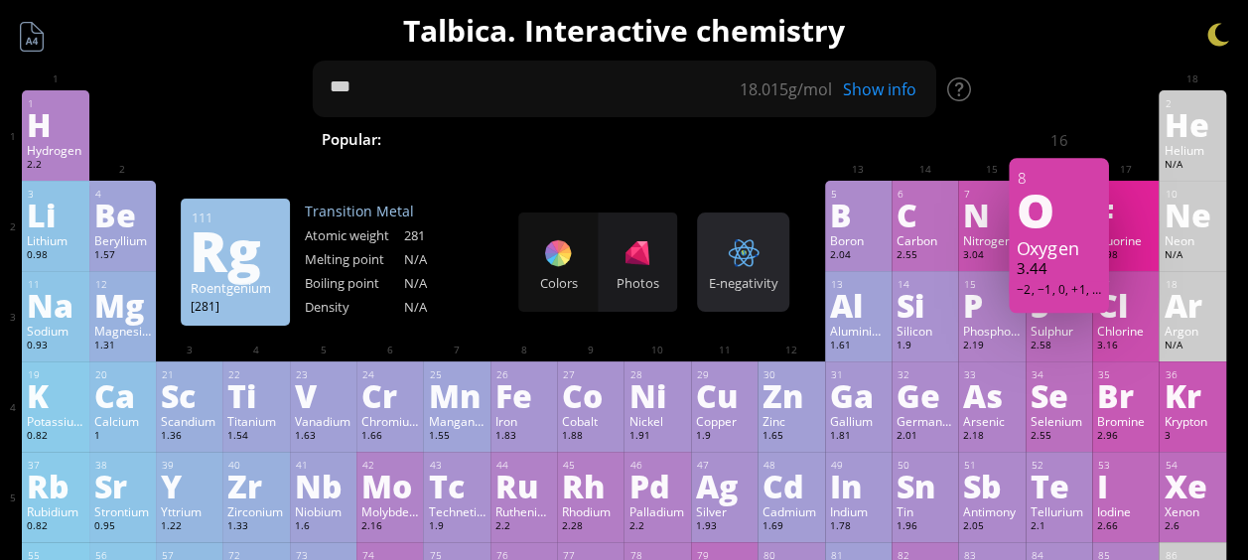
click at [743, 272] on div "E-negativity Heatmaps Normal mode Melting point Boiling point Density Atomic we…" at bounding box center [743, 261] width 92 height 99
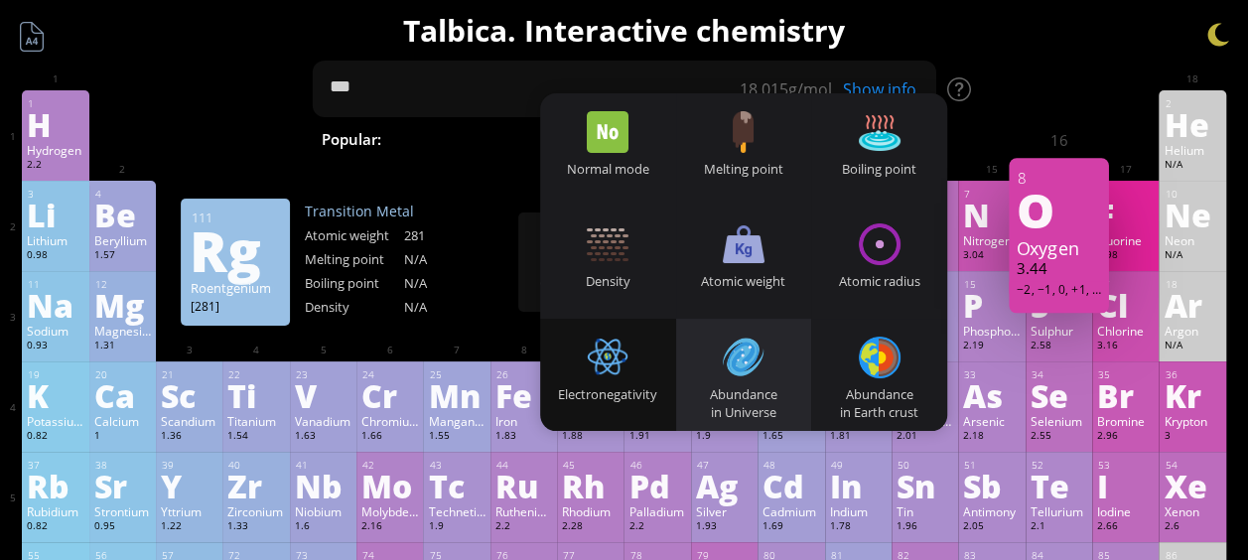
click at [748, 363] on div at bounding box center [744, 358] width 42 height 42
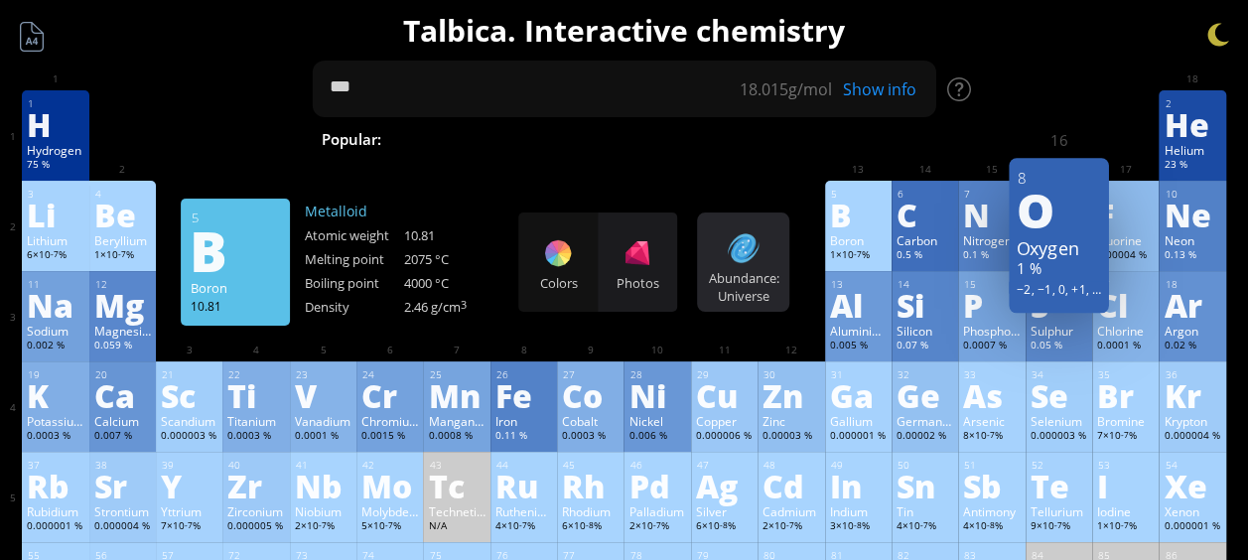
click at [741, 257] on div at bounding box center [744, 248] width 32 height 32
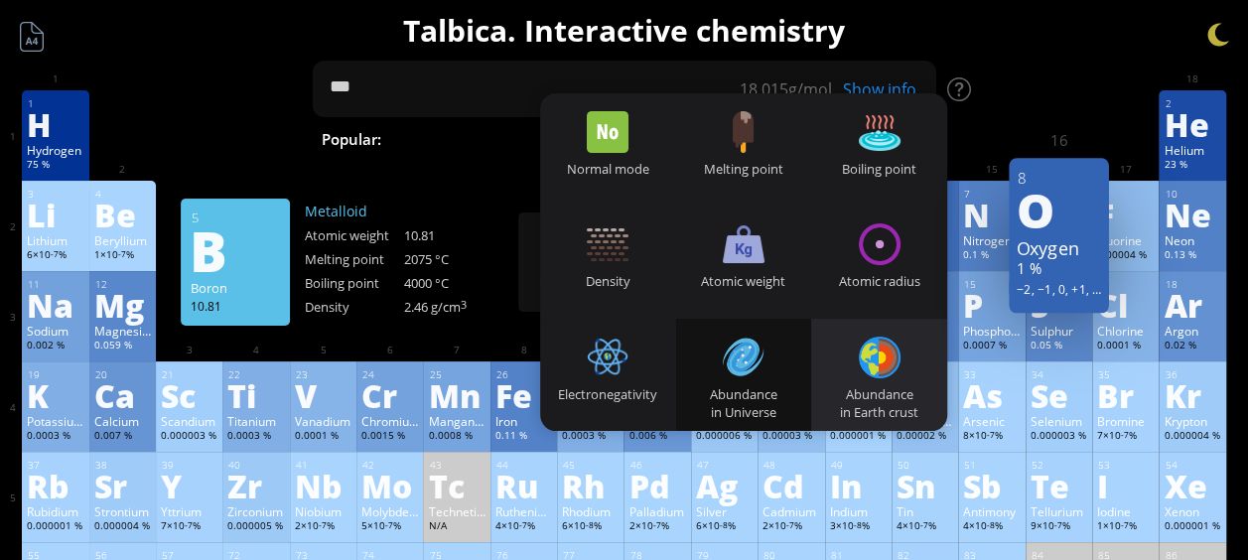
click at [859, 373] on div "Abundance in Earth crust" at bounding box center [879, 375] width 136 height 112
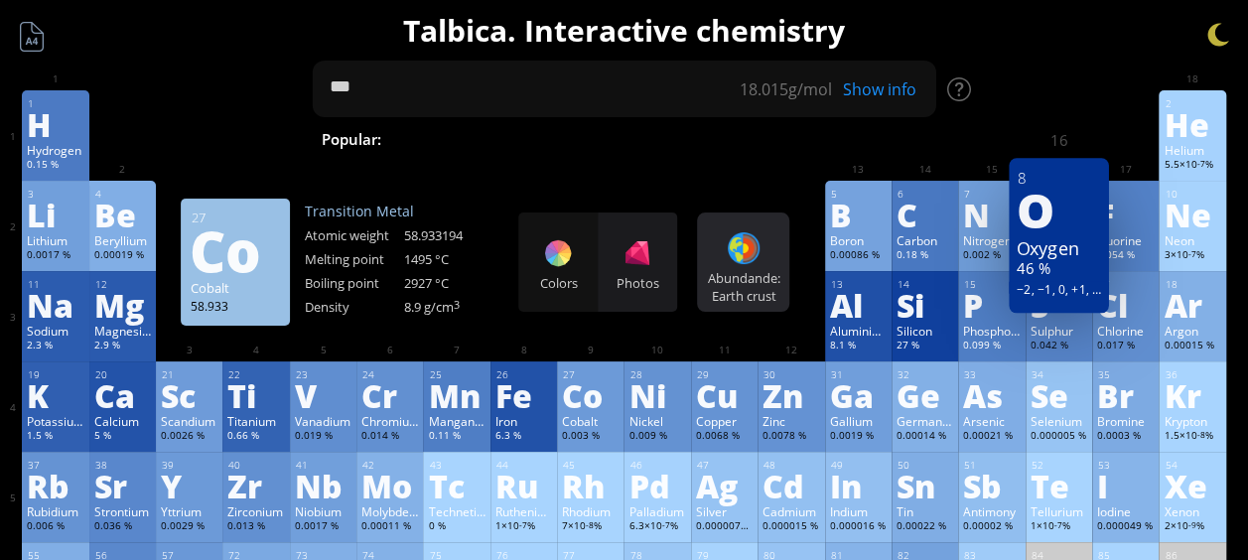
click at [739, 276] on div "Abundande: Earth crust" at bounding box center [743, 287] width 82 height 36
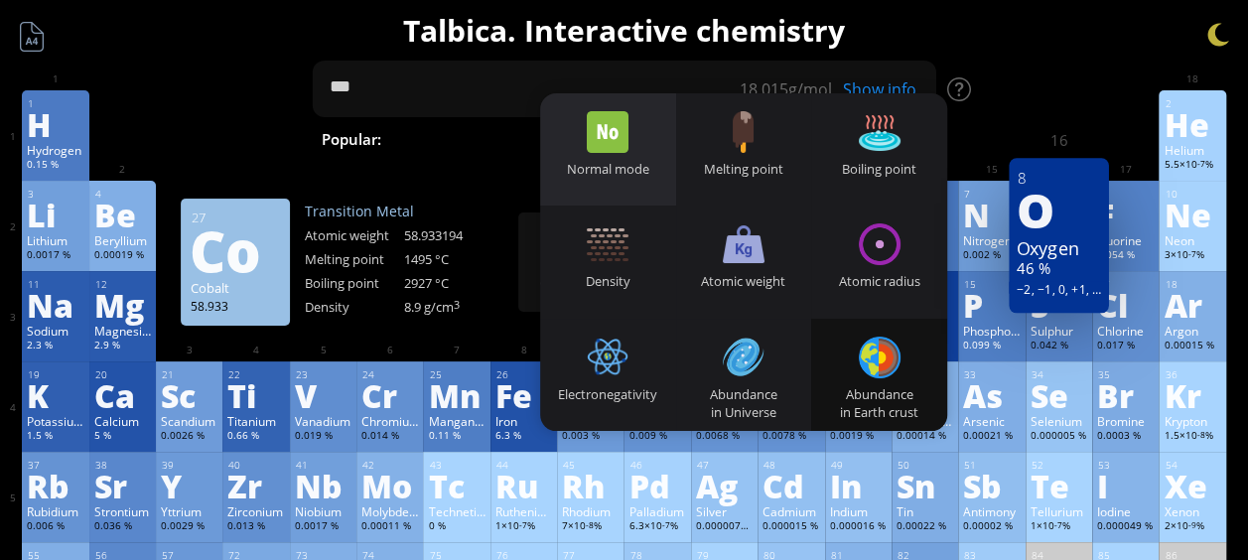
click at [646, 142] on div "Normal mode" at bounding box center [608, 149] width 136 height 112
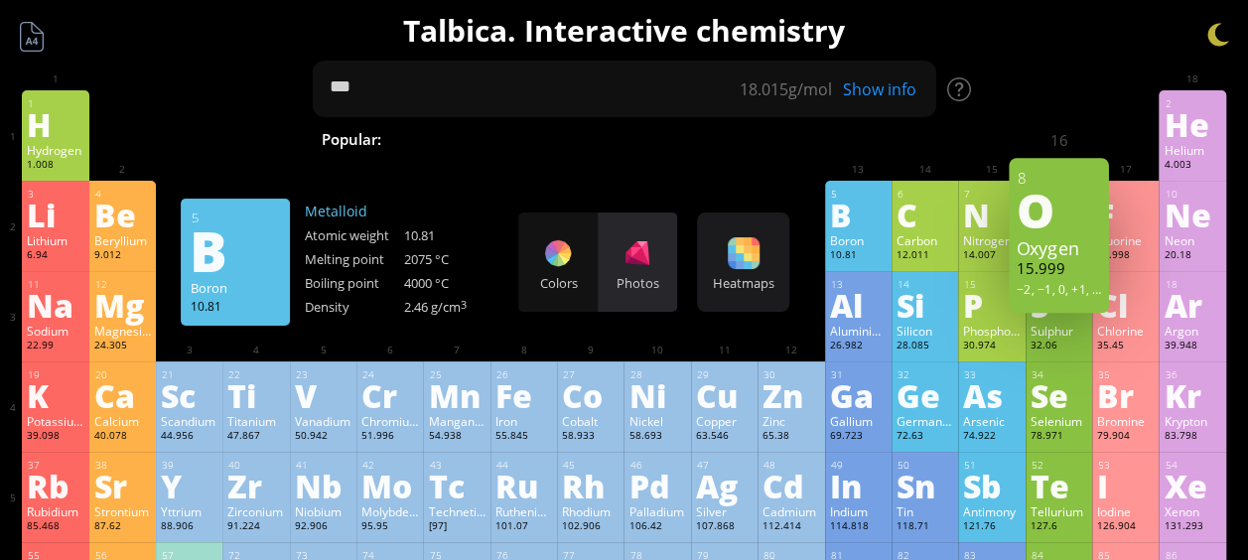
drag, startPoint x: 567, startPoint y: 273, endPoint x: 641, endPoint y: 268, distance: 74.6
click at [572, 273] on div "Colors Photos" at bounding box center [597, 261] width 159 height 99
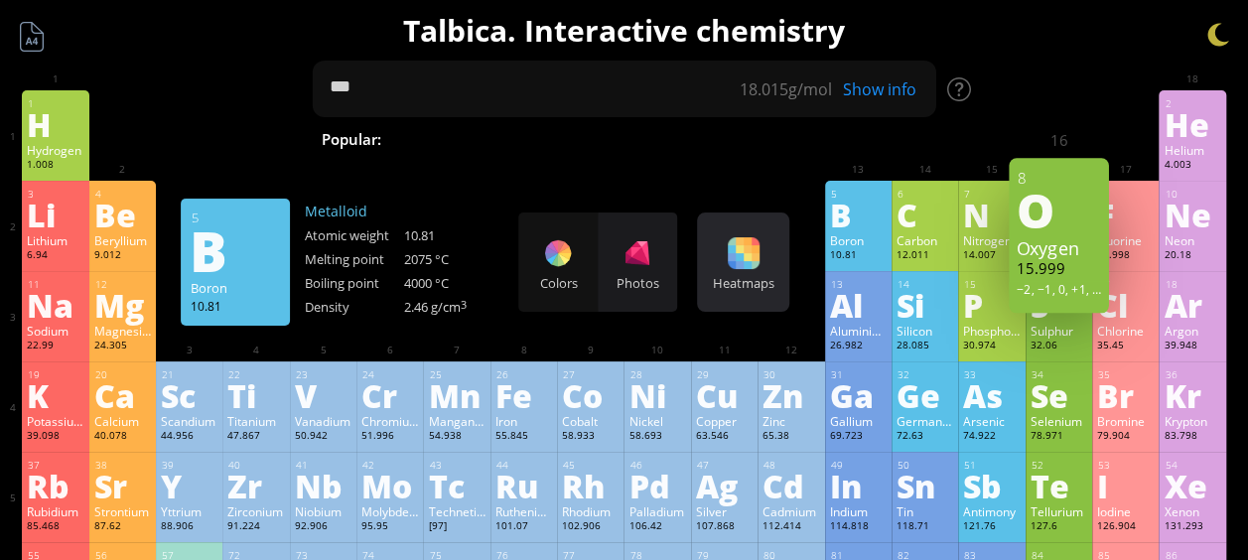
click at [754, 267] on div at bounding box center [744, 253] width 32 height 32
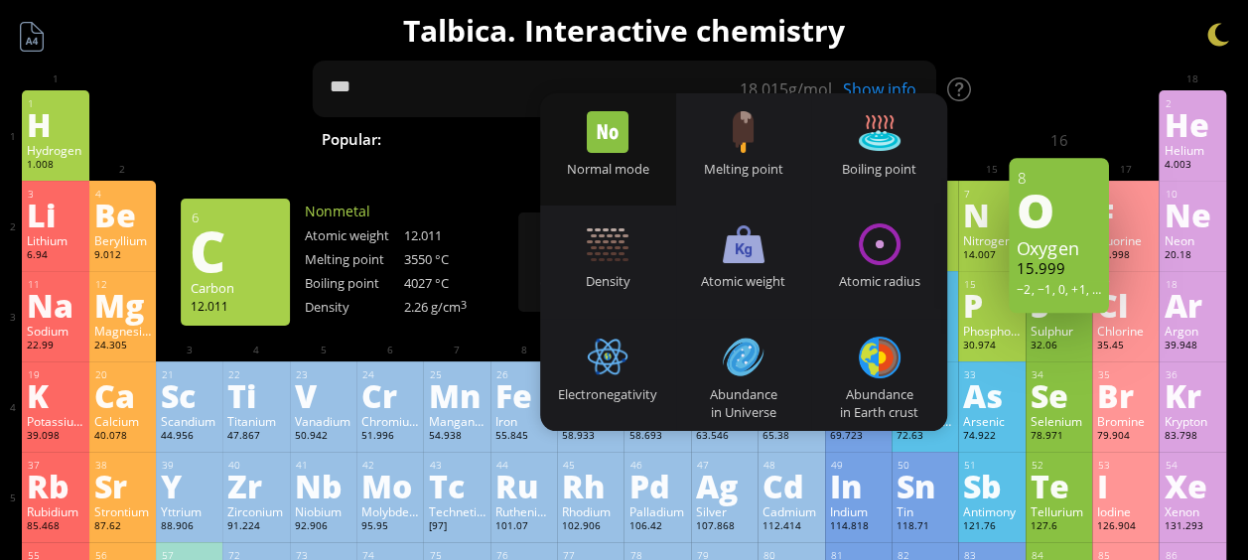
click at [1042, 110] on div at bounding box center [1059, 105] width 57 height 16
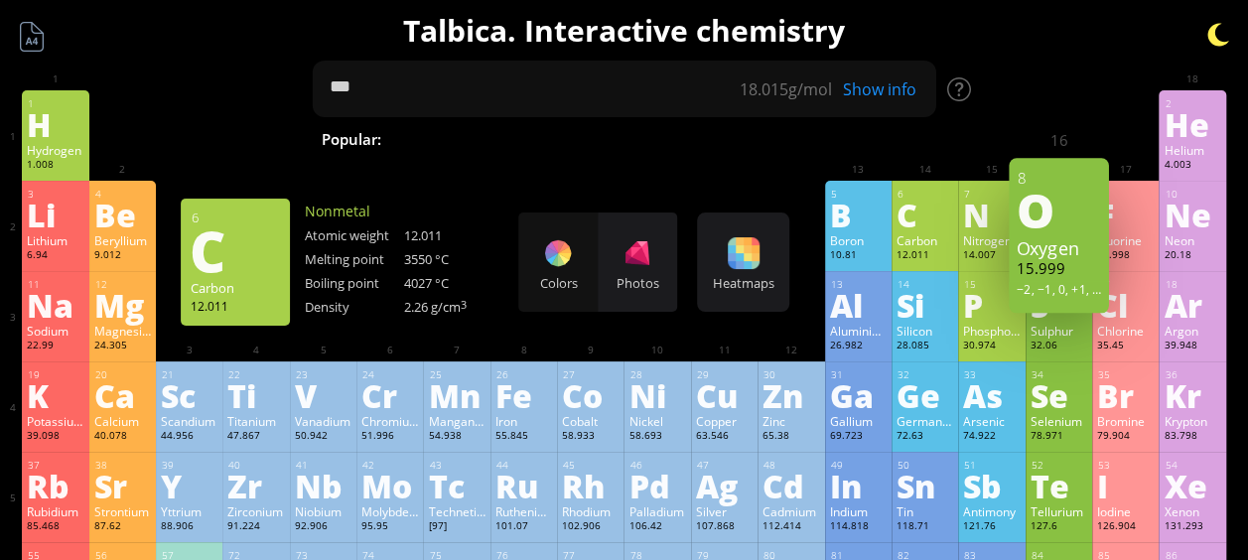
click at [1219, 31] on div at bounding box center [1218, 35] width 30 height 30
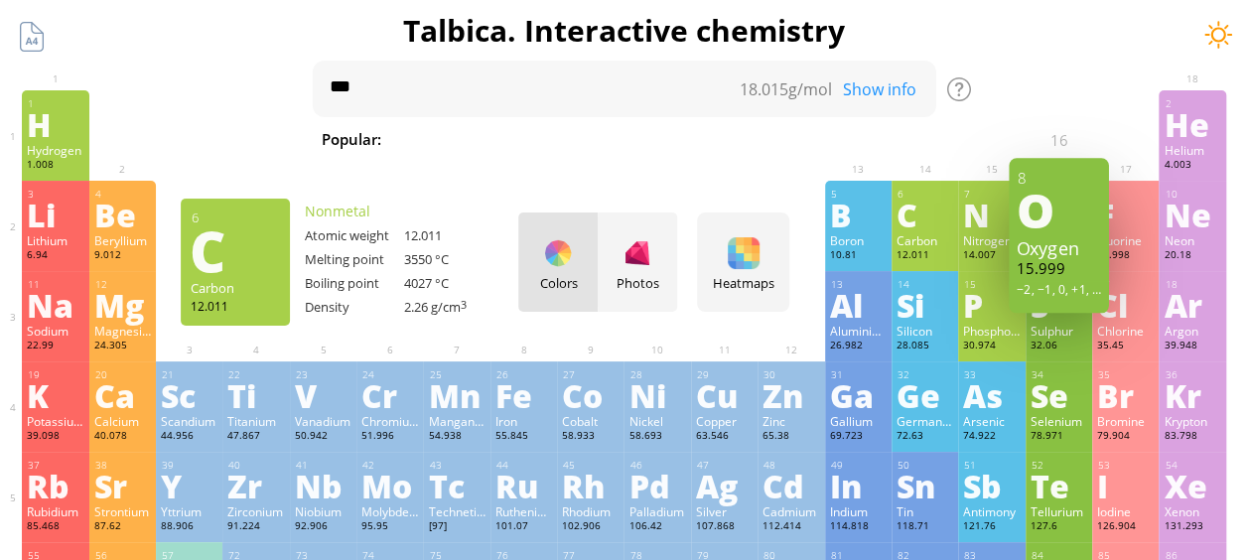
click at [1211, 31] on div at bounding box center [1218, 35] width 30 height 30
